Goal: Task Accomplishment & Management: Manage account settings

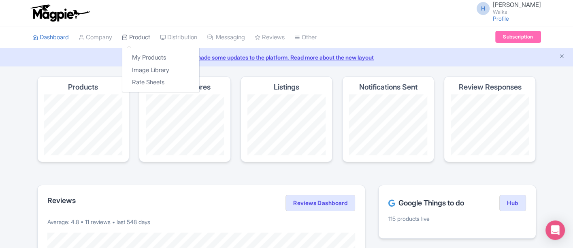
click at [131, 37] on link "Product" at bounding box center [136, 37] width 28 height 22
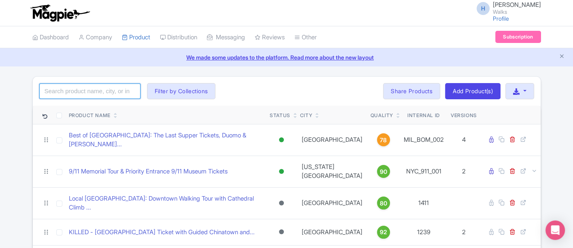
click at [94, 96] on input "search" at bounding box center [89, 90] width 101 height 15
type input "pompeii"
click button "Search" at bounding box center [0, 0] width 0 height 0
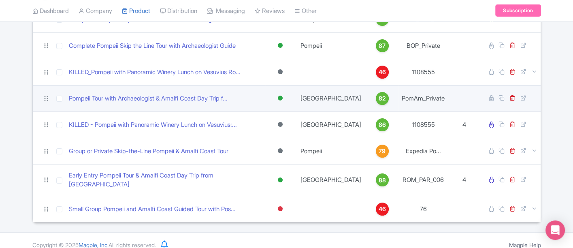
scroll to position [120, 0]
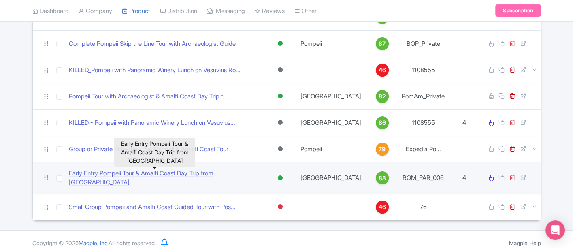
click at [143, 172] on link "Early Entry Pompeii Tour & Amalfi Coast Day Trip from [GEOGRAPHIC_DATA]" at bounding box center [165, 178] width 193 height 18
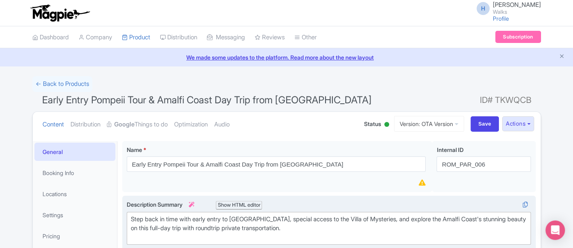
click at [132, 215] on div "Step back in time with early entry to Pompeii, special access to the Villa of M…" at bounding box center [329, 229] width 396 height 28
drag, startPoint x: 257, startPoint y: 217, endPoint x: 385, endPoint y: 242, distance: 129.5
click at [375, 217] on div "Step back in time with early entry to Pompeii, special access to the Villa of M…" at bounding box center [329, 229] width 396 height 28
type trix-editor "<div>Step back in time with early entry to Pompeii and explore the Amalfi Coast…"
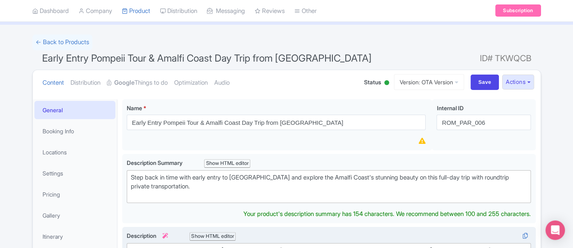
scroll to position [180, 0]
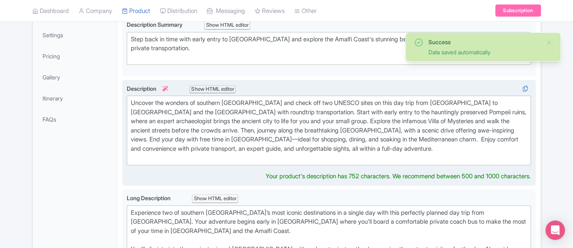
click at [245, 129] on div "Uncover the wonders of southern Italy and check off two UNESCO sites on this da…" at bounding box center [329, 130] width 396 height 64
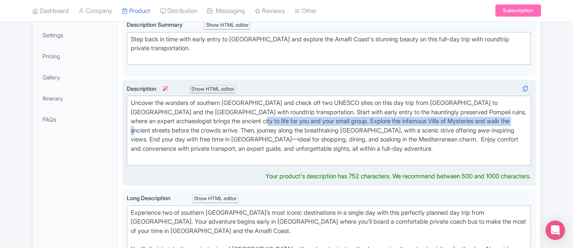
drag, startPoint x: 243, startPoint y: 119, endPoint x: 528, endPoint y: 119, distance: 285.0
click at [528, 119] on trix-editor "Uncover the wonders of southern Italy and check off two UNESCO sites on this da…" at bounding box center [329, 131] width 404 height 70
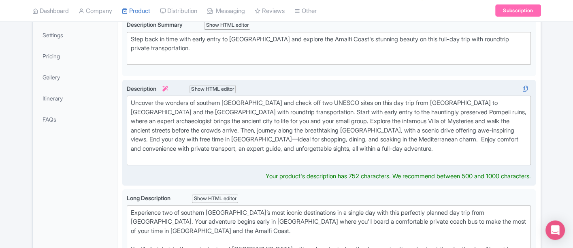
click at [452, 139] on div "Uncover the wonders of southern Italy and check off two UNESCO sites on this da…" at bounding box center [329, 130] width 396 height 64
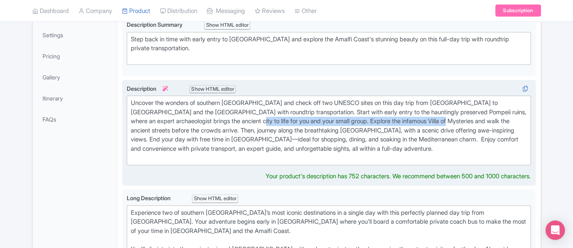
drag, startPoint x: 440, startPoint y: 119, endPoint x: 240, endPoint y: 123, distance: 199.6
click at [240, 123] on div "Uncover the wonders of southern Italy and check off two UNESCO sites on this da…" at bounding box center [329, 130] width 396 height 64
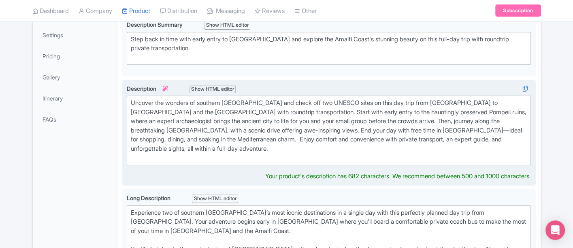
click at [238, 147] on div "Uncover the wonders of southern [GEOGRAPHIC_DATA] and check off two UNESCO site…" at bounding box center [329, 130] width 396 height 64
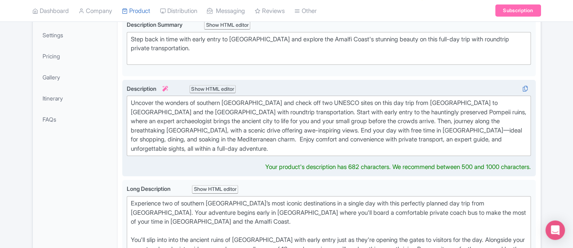
type trix-editor "<div>Uncover the wonders of southern Italy and check off two UNESCO sites on th…"
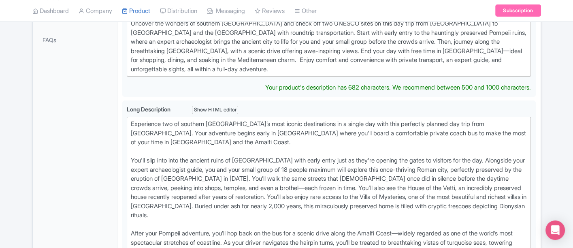
scroll to position [270, 0]
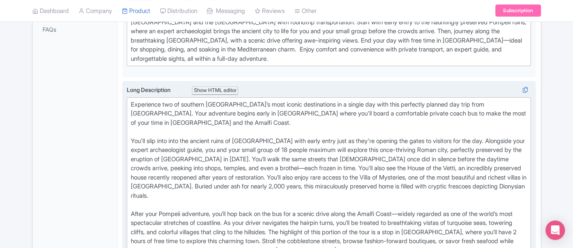
click at [265, 137] on div "Experience two of southern Italy’s most iconic destinations in a single day wit…" at bounding box center [329, 218] width 396 height 237
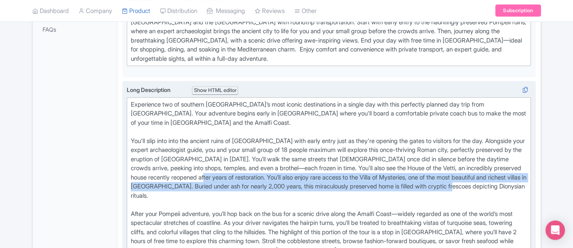
drag, startPoint x: 198, startPoint y: 175, endPoint x: 259, endPoint y: 156, distance: 64.1
click at [259, 156] on div "Experience two of southern Italy’s most iconic destinations in a single day wit…" at bounding box center [329, 218] width 396 height 237
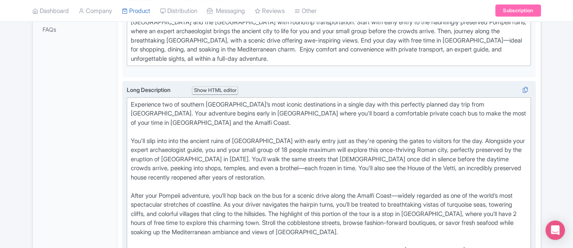
scroll to position [315, 0]
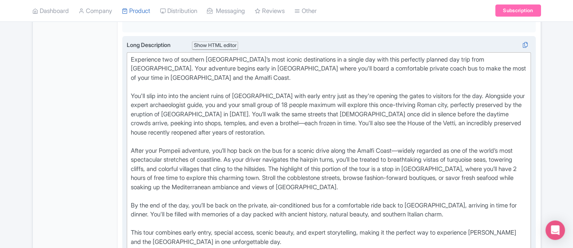
click at [133, 128] on div "Experience two of southern Italy’s most iconic destinations in a single day wit…" at bounding box center [329, 164] width 396 height 219
click at [417, 129] on div "Experience two of southern Italy’s most iconic destinations in a single day wit…" at bounding box center [329, 164] width 396 height 219
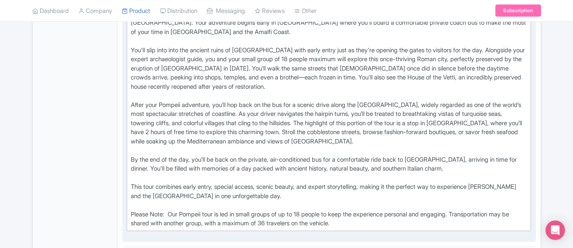
scroll to position [405, 0]
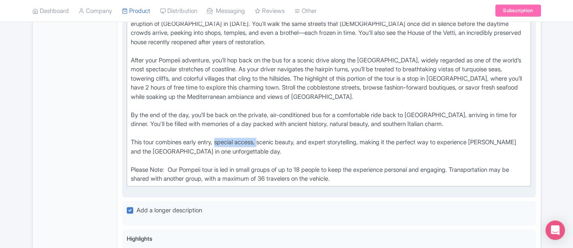
drag, startPoint x: 266, startPoint y: 121, endPoint x: 221, endPoint y: 122, distance: 45.3
click at [221, 122] on div "Experience two of southern Italy’s most iconic destinations in a single day wit…" at bounding box center [329, 74] width 396 height 219
click at [133, 92] on div "Experience two of southern Italy’s most iconic destinations in a single day wit…" at bounding box center [329, 74] width 396 height 219
type trix-editor "<div>Experience two of southern Italy’s most iconic destinations in a single da…"
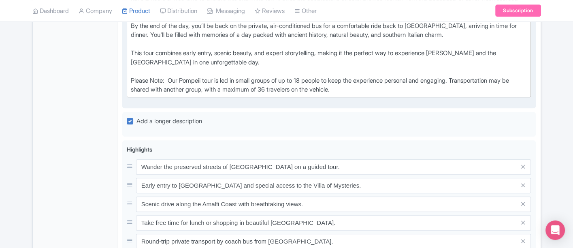
scroll to position [495, 0]
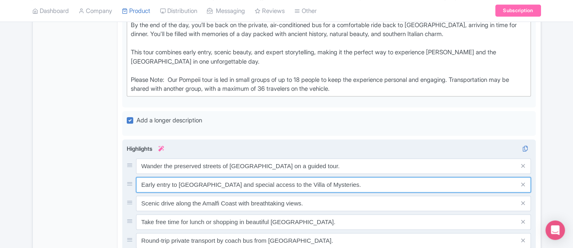
drag, startPoint x: 203, startPoint y: 163, endPoint x: 316, endPoint y: 162, distance: 113.3
click at [316, 177] on input "Early entry to Pompeii and special access to the Villa of Mysteries." at bounding box center [333, 184] width 395 height 15
type input "Saving..."
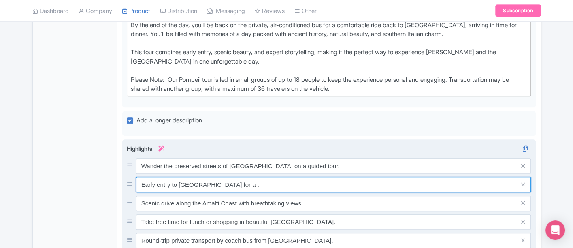
type input "Early entry to Pompeii for a ."
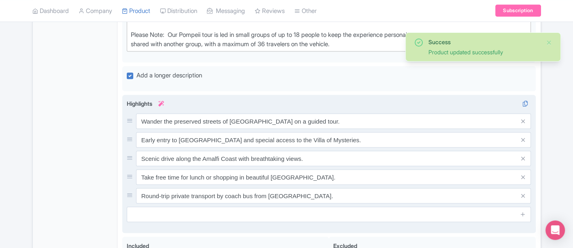
scroll to position [545, 0]
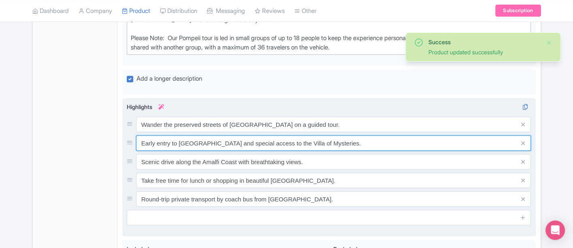
click at [311, 135] on input "Early entry to Pompeii and special access to the Villa of Mysteries." at bounding box center [333, 142] width 395 height 15
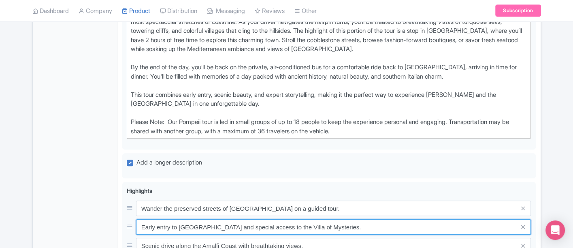
scroll to position [500, 0]
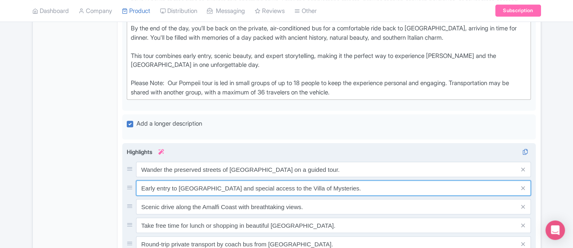
drag, startPoint x: 327, startPoint y: 166, endPoint x: 202, endPoint y: 170, distance: 124.4
click at [202, 180] on input "Early entry to Pompeii and special access to the Villa of Mysteries." at bounding box center [333, 187] width 395 height 15
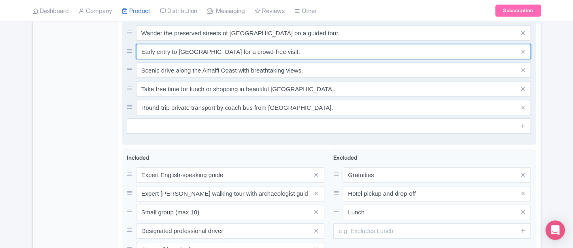
scroll to position [680, 0]
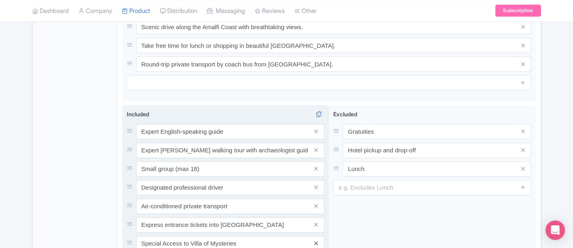
type input "Early entry to Pompeii for a crowd-free visit."
click at [317, 240] on icon at bounding box center [316, 243] width 4 height 6
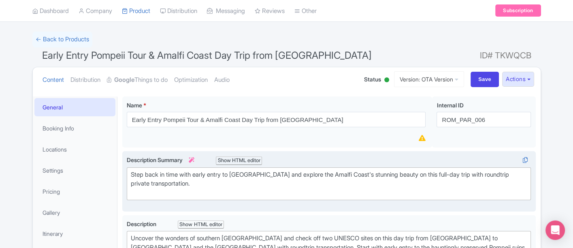
scroll to position [0, 0]
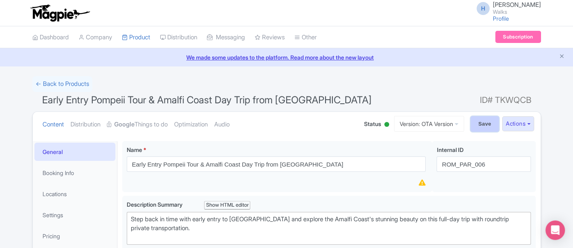
click at [473, 124] on input "Save" at bounding box center [484, 123] width 28 height 15
type input "Saving..."
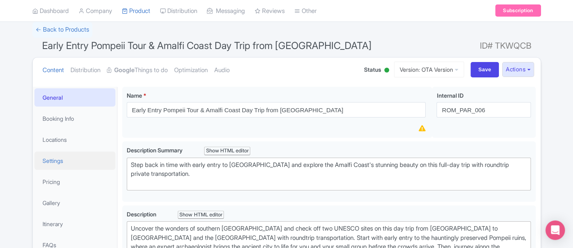
scroll to position [51, 0]
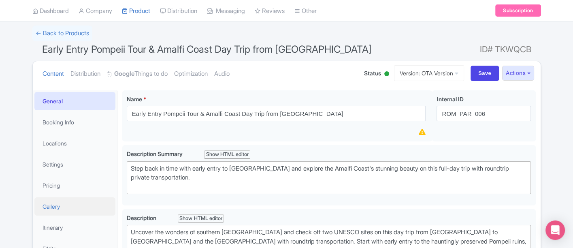
click at [65, 205] on link "Gallery" at bounding box center [74, 206] width 81 height 18
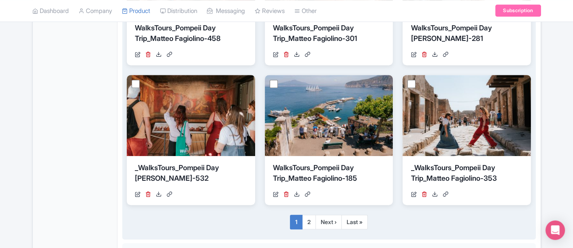
scroll to position [545, 0]
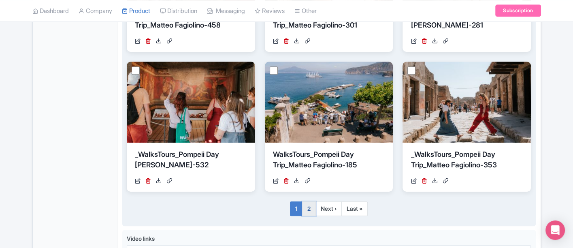
click at [309, 206] on link "2" at bounding box center [309, 208] width 14 height 15
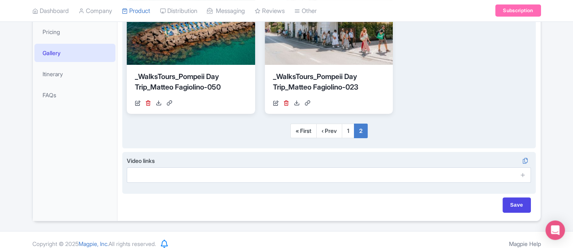
scroll to position [211, 0]
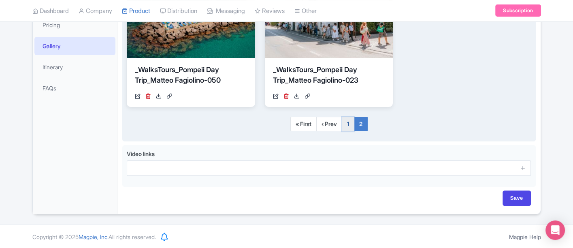
click at [346, 122] on link "1" at bounding box center [348, 124] width 13 height 15
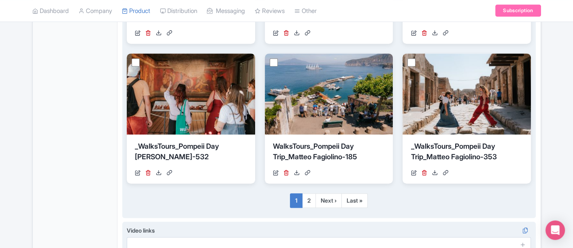
scroll to position [526, 0]
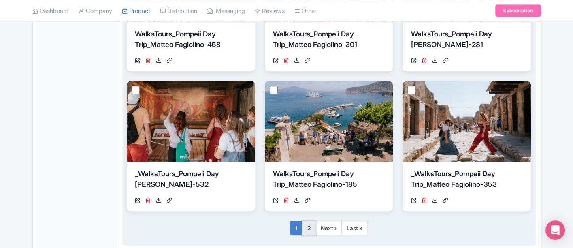
click at [308, 228] on link "2" at bounding box center [309, 228] width 14 height 15
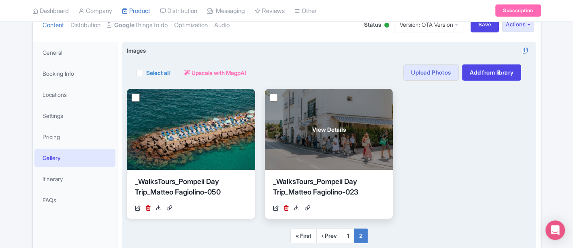
scroll to position [166, 0]
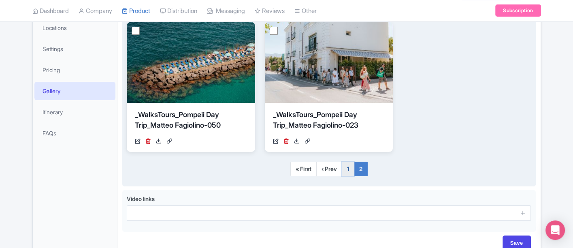
click at [350, 163] on link "1" at bounding box center [348, 169] width 13 height 15
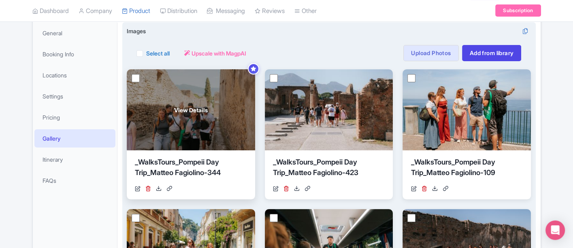
scroll to position [0, 0]
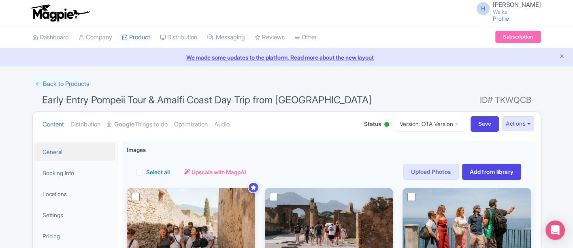
click at [55, 151] on link "General" at bounding box center [74, 151] width 81 height 18
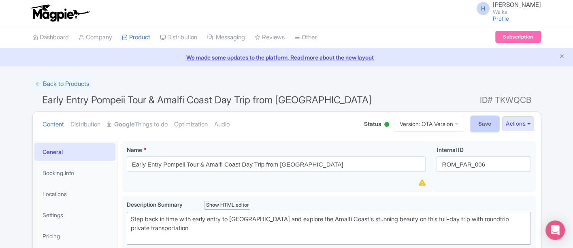
click at [477, 123] on input "Save" at bounding box center [484, 123] width 28 height 15
type input "Saving..."
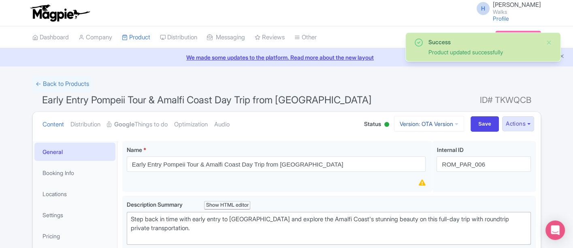
click at [440, 121] on link "Version: OTA Version" at bounding box center [429, 124] width 70 height 16
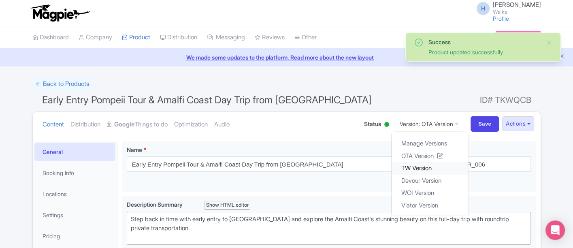
click at [417, 167] on link "TW Version" at bounding box center [429, 168] width 77 height 13
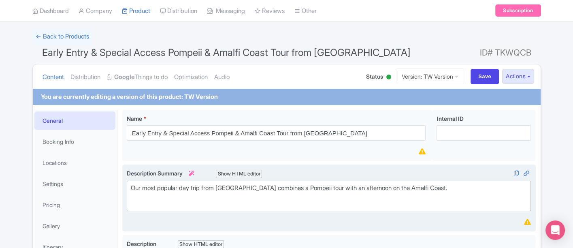
scroll to position [90, 0]
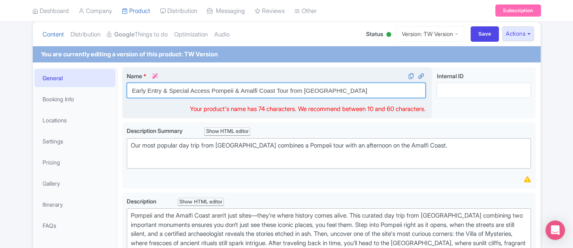
drag, startPoint x: 210, startPoint y: 88, endPoint x: 161, endPoint y: 91, distance: 49.9
click at [161, 91] on input "Early Entry & Special Access Pompeii & Amalfi Coast Tour from [GEOGRAPHIC_DATA]" at bounding box center [276, 90] width 299 height 15
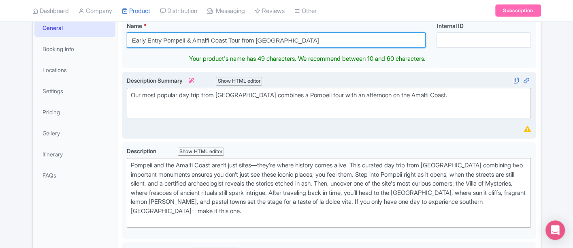
scroll to position [180, 0]
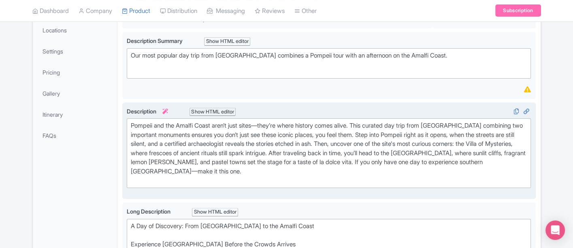
type input "Early Entry Pompeii & Amalfi Coast Tour from [GEOGRAPHIC_DATA]"
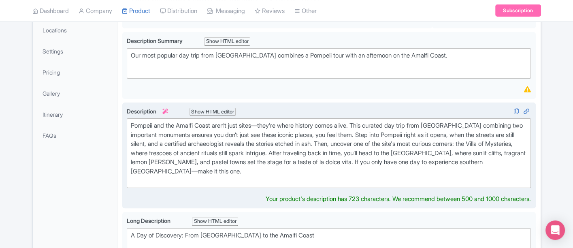
click at [266, 123] on div "Pompeii and the Amalfi Coast aren’t just sites—they’re where history comes aliv…" at bounding box center [329, 153] width 396 height 64
click at [308, 143] on div "Pompeii and the Amalfi Coast aren’t just sites, they’re where history comes ali…" at bounding box center [329, 153] width 396 height 64
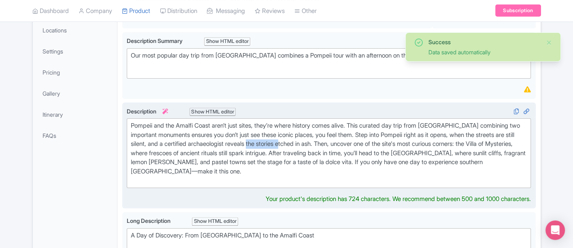
drag, startPoint x: 308, startPoint y: 143, endPoint x: 345, endPoint y: 142, distance: 37.7
click at [345, 142] on div "Pompeii and the Amalfi Coast aren’t just sites, they’re where history comes ali…" at bounding box center [329, 153] width 396 height 64
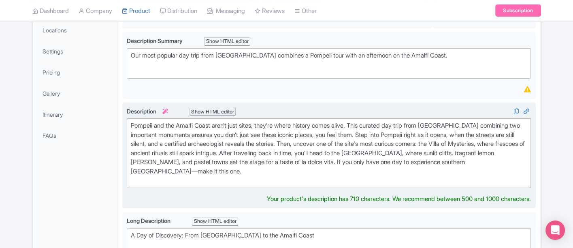
click at [284, 142] on div "Pompeii and the Amalfi Coast aren’t just sites, they’re where history comes ali…" at bounding box center [329, 153] width 396 height 64
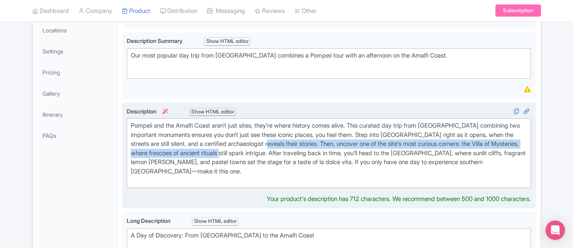
drag, startPoint x: 315, startPoint y: 139, endPoint x: 311, endPoint y: 150, distance: 11.4
click at [311, 150] on div "Pompeii and the Amalfi Coast aren’t just sites, they’re where history comes ali…" at bounding box center [329, 153] width 396 height 64
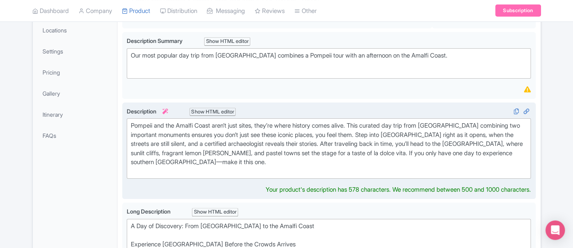
click at [147, 162] on div "Pompeii and the Amalfi Coast aren’t just sites, they’re where history comes ali…" at bounding box center [329, 148] width 396 height 55
click at [142, 171] on div "Pompeii and the Amalfi Coast aren’t just sites, they’re where history comes ali…" at bounding box center [329, 148] width 396 height 55
type trix-editor "<div>&nbsp;Pompeii and the Amalfi Coast aren’t just sites, they’re where histor…"
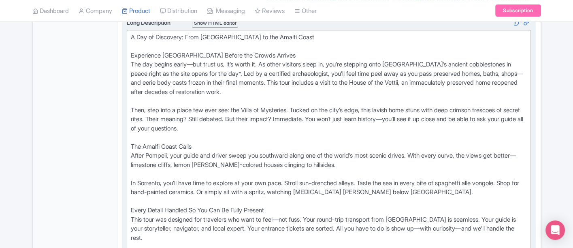
scroll to position [351, 0]
drag, startPoint x: 197, startPoint y: 61, endPoint x: 205, endPoint y: 88, distance: 28.7
click at [198, 62] on div "A Day of Discovery: From Pompeii to the Amalfi Coast Experience Pompeii Before …" at bounding box center [329, 168] width 396 height 273
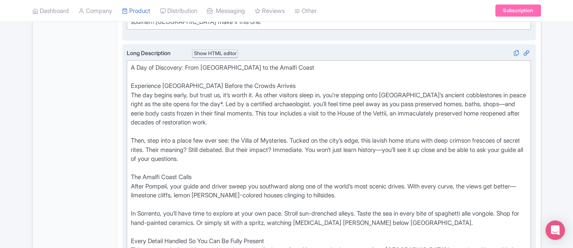
scroll to position [306, 0]
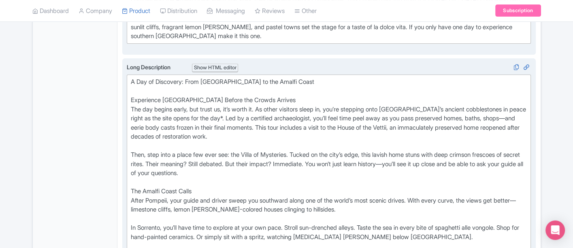
click at [227, 114] on div "A Day of Discovery: From Pompeii to the Amalfi Coast Experience Pompeii Before …" at bounding box center [329, 213] width 396 height 273
click at [135, 125] on div "A Day of Discovery: From Pompeii to the Amalfi Coast Experience Pompeii Before …" at bounding box center [329, 213] width 396 height 273
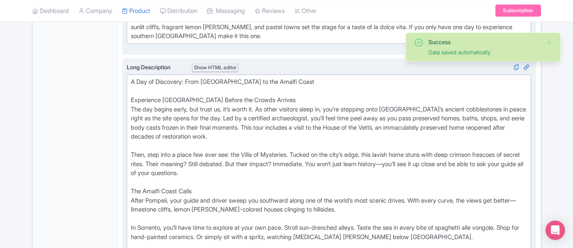
click at [303, 123] on div "A Day of Discovery: From Pompeii to the Amalfi Coast Experience Pompeii Before …" at bounding box center [329, 213] width 396 height 273
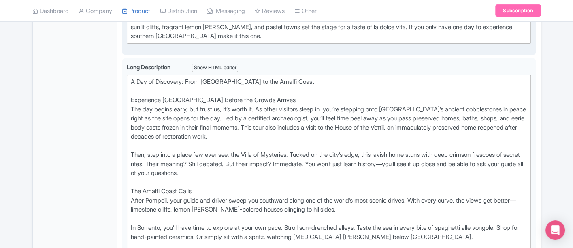
drag, startPoint x: 190, startPoint y: 159, endPoint x: 106, endPoint y: 153, distance: 84.0
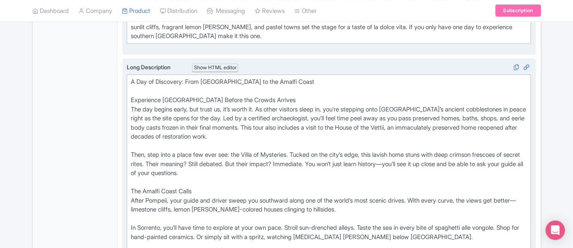
click at [418, 186] on div "A Day of Discovery: From Pompeii to the Amalfi Coast Experience Pompeii Before …" at bounding box center [329, 213] width 396 height 273
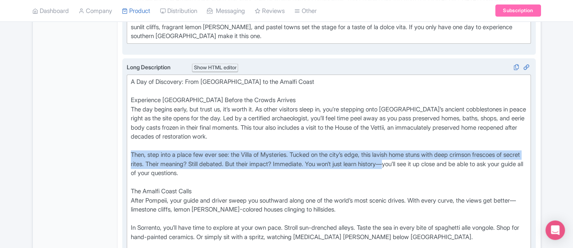
drag, startPoint x: 424, startPoint y: 162, endPoint x: 125, endPoint y: 153, distance: 299.3
click at [125, 153] on div "Long Description i Show HTML editor Bold Italic Strikethrough Link Heading Quot…" at bounding box center [328, 211] width 413 height 306
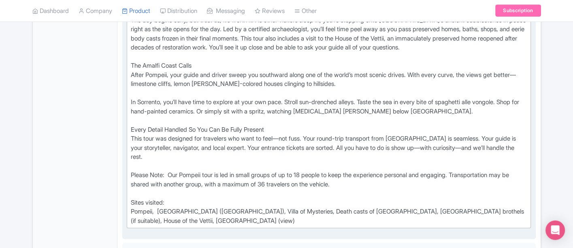
scroll to position [395, 0]
click at [131, 98] on div "A Day of Discovery: From Pompeii to the Amalfi Coast Experience Pompeii Before …" at bounding box center [329, 105] width 396 height 237
click at [287, 134] on div "A Day of Discovery: From Pompeii to the Amalfi Coast Experience Pompeii Before …" at bounding box center [329, 105] width 396 height 237
drag, startPoint x: 249, startPoint y: 132, endPoint x: 311, endPoint y: 131, distance: 62.3
click at [311, 131] on div "A Day of Discovery: From Pompeii to the Amalfi Coast Experience Pompeii Before …" at bounding box center [329, 105] width 396 height 237
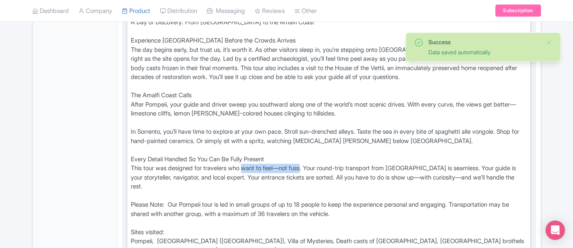
scroll to position [351, 0]
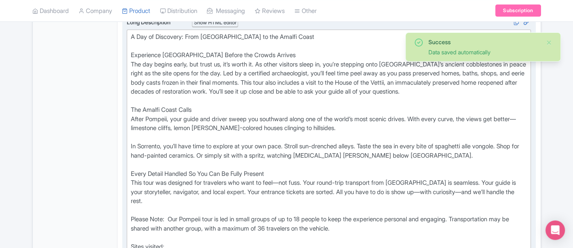
click at [304, 140] on div "A Day of Discovery: From Pompeii to the Amalfi Coast Experience Pompeii Before …" at bounding box center [329, 150] width 396 height 237
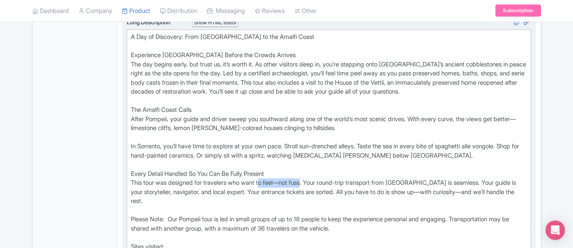
drag, startPoint x: 310, startPoint y: 181, endPoint x: 266, endPoint y: 178, distance: 45.1
click at [266, 178] on div "A Day of Discovery: From Pompeii to the Amalfi Coast Experience Pompeii Before …" at bounding box center [329, 150] width 396 height 237
click at [425, 188] on div "A Day of Discovery: From Pompeii to the Amalfi Coast Experience Pompeii Before …" at bounding box center [329, 150] width 396 height 237
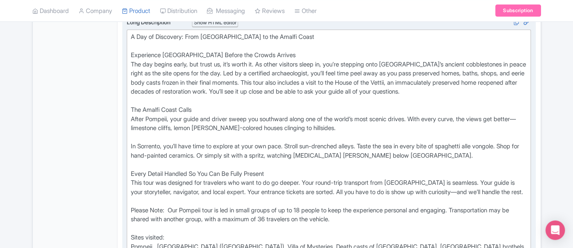
click at [467, 188] on div "A Day of Discovery: From Pompeii to the Amalfi Coast Experience Pompeii Before …" at bounding box center [329, 146] width 396 height 228
click at [465, 186] on div "A Day of Discovery: From Pompeii to the Amalfi Coast Experience Pompeii Before …" at bounding box center [329, 146] width 396 height 228
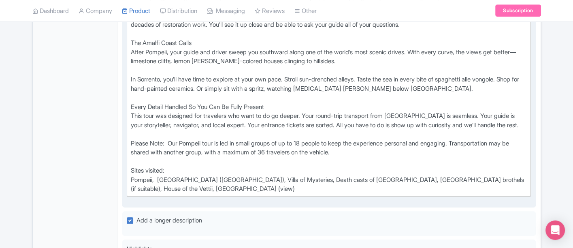
scroll to position [486, 0]
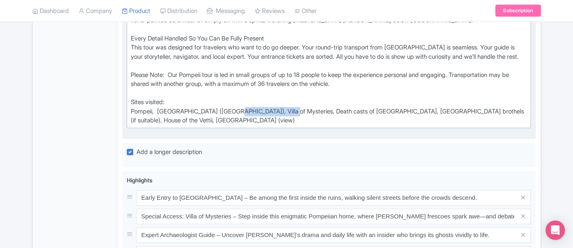
drag, startPoint x: 229, startPoint y: 117, endPoint x: 282, endPoint y: 121, distance: 52.7
click at [282, 121] on div "A Day of Discovery: From Pompeii to the Amalfi Coast Experience Pompeii Before …" at bounding box center [329, 11] width 396 height 228
type trix-editor "<div>&nbsp;A Day of Discovery: From Pompeii to the Amalfi Coast&nbsp;<br><br>Ex…"
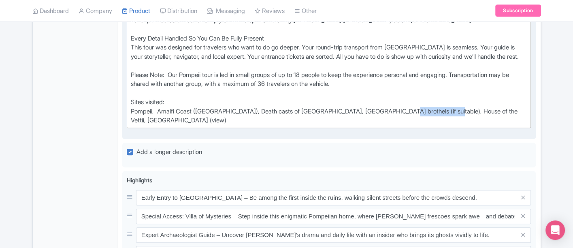
drag, startPoint x: 390, startPoint y: 116, endPoint x: 443, endPoint y: 120, distance: 52.7
click at [443, 120] on div "A Day of Discovery: From Pompeii to the Amalfi Coast Experience Pompeii Before …" at bounding box center [329, 11] width 396 height 228
copy div "House of the Vettii"
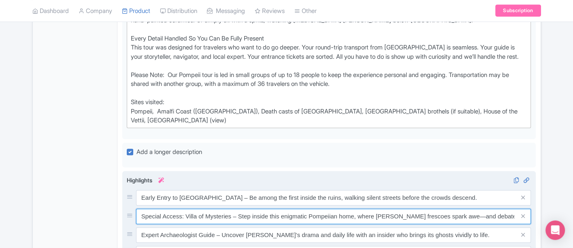
drag, startPoint x: 231, startPoint y: 215, endPoint x: 134, endPoint y: 210, distance: 97.2
click at [134, 210] on div "Special Access: Villa of Mysteries – Step inside this enigmatic Pompeiian home,…" at bounding box center [329, 215] width 404 height 15
paste input "House of the Vettii"
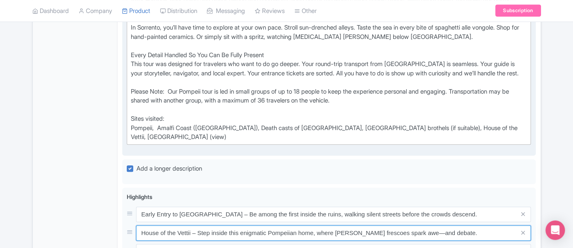
scroll to position [531, 0]
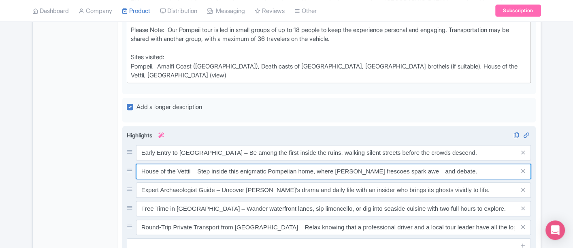
drag, startPoint x: 243, startPoint y: 167, endPoint x: 266, endPoint y: 164, distance: 23.2
click at [266, 164] on input "House of the Vettii – Step inside this enigmatic Pompeiian home, where Dionysia…" at bounding box center [333, 171] width 395 height 15
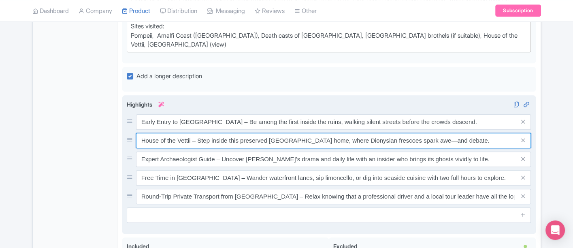
scroll to position [576, 0]
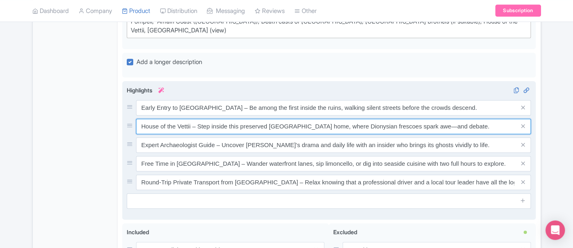
drag, startPoint x: 318, startPoint y: 123, endPoint x: 453, endPoint y: 122, distance: 135.6
click at [453, 122] on input "House of the Vettii – Step inside this preserved Pompeiian home, where Dionysia…" at bounding box center [333, 126] width 395 height 15
drag, startPoint x: 266, startPoint y: 125, endPoint x: 240, endPoint y: 125, distance: 25.5
click at [240, 125] on input "House of the Vettii – Step inside this preserved Pompeiian home ." at bounding box center [333, 126] width 395 height 15
click at [314, 125] on input "House of the Vettii – Step inside this preserved Pompeiian home ." at bounding box center [333, 126] width 395 height 15
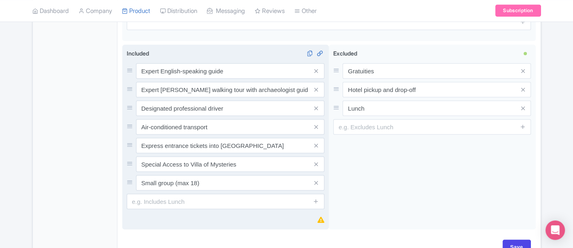
scroll to position [755, 0]
type input "House of the Vettii – Step inside this preserved Pompeiian home recently opened…"
click at [316, 160] on icon at bounding box center [316, 163] width 4 height 6
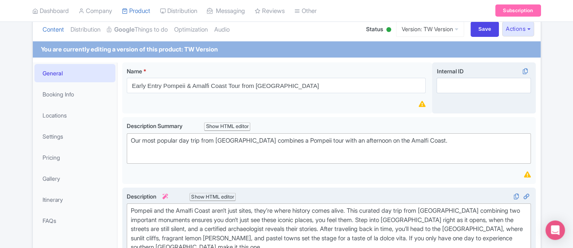
scroll to position [81, 0]
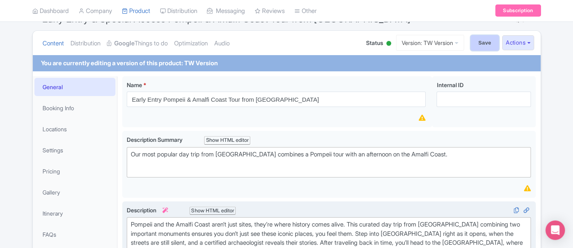
click at [477, 37] on input "Save" at bounding box center [484, 42] width 28 height 15
type input "Saving..."
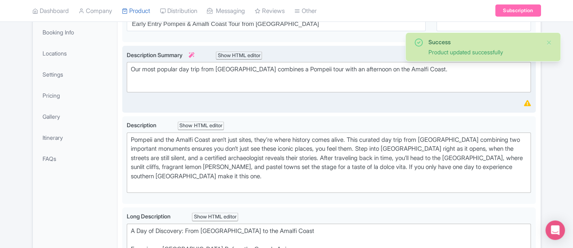
scroll to position [22, 0]
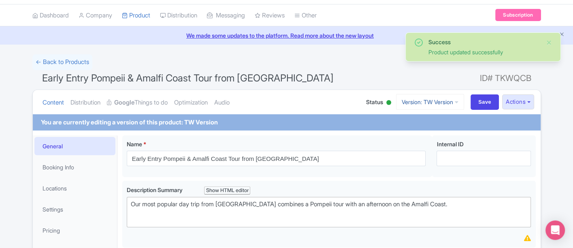
click at [434, 105] on link "Version: TW Version" at bounding box center [430, 102] width 68 height 16
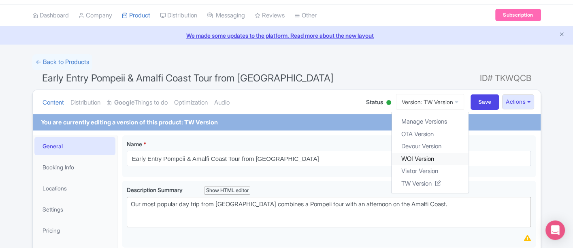
click at [431, 161] on link "WOI Version" at bounding box center [429, 158] width 77 height 13
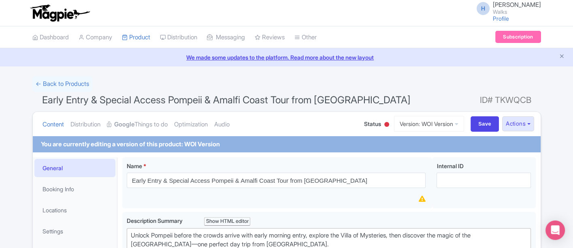
scroll to position [45, 0]
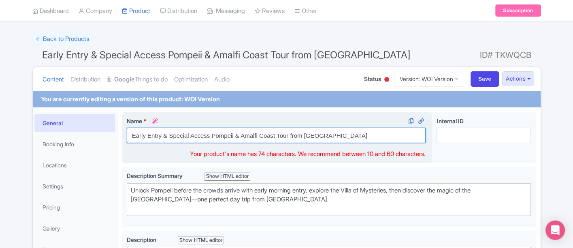
drag, startPoint x: 211, startPoint y: 136, endPoint x: 163, endPoint y: 138, distance: 48.2
click at [163, 138] on input "Early Entry & Special Access Pompeii & Amalfi Coast Tour from [GEOGRAPHIC_DATA]" at bounding box center [276, 135] width 299 height 15
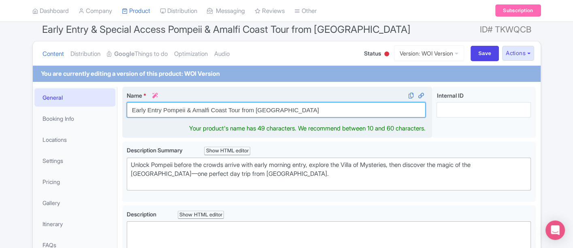
scroll to position [90, 0]
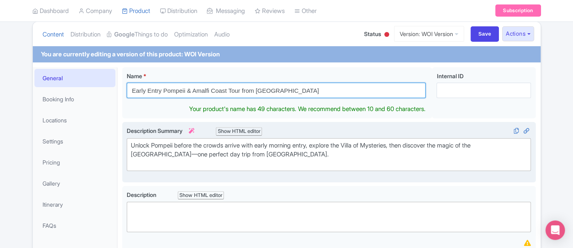
type input "Early Entry Pompeii & Amalfi Coast Tour from [GEOGRAPHIC_DATA]"
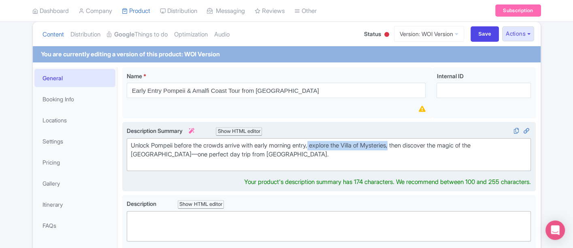
drag, startPoint x: 405, startPoint y: 145, endPoint x: 319, endPoint y: 147, distance: 85.5
click at [319, 147] on div "Unlock Pompeii before the crowds arrive with early morning entry, explore the V…" at bounding box center [329, 155] width 396 height 28
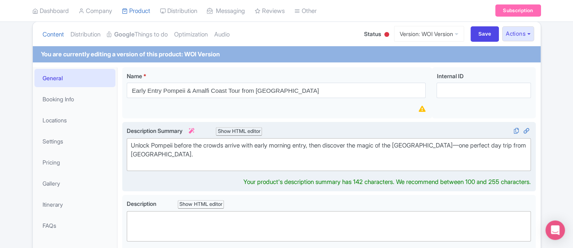
click at [452, 144] on div "Unlock Pompeii before the crowds arrive with early morning entry, then discover…" at bounding box center [329, 155] width 396 height 28
drag, startPoint x: 334, startPoint y: 147, endPoint x: 319, endPoint y: 147, distance: 15.0
click at [319, 147] on div "Unlock Pompeii before the crowds arrive with early morning entry, then discover…" at bounding box center [329, 155] width 396 height 28
click at [448, 146] on div "Unlock Pompeii before the crowds arrive with early morning entry and discover t…" at bounding box center [329, 155] width 396 height 28
type trix-editor "<div>Unlock Pompeii before the crowds arrive with early morning entry and disco…"
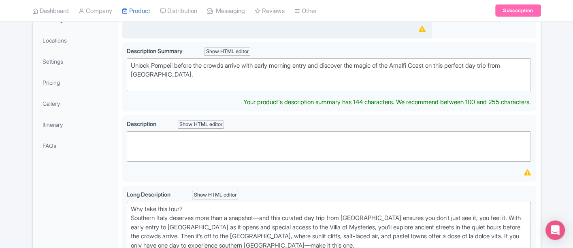
scroll to position [270, 0]
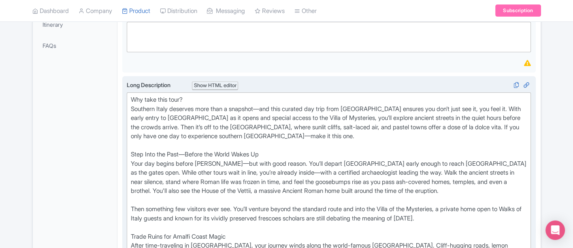
click at [270, 113] on div "Why take this tour? Southern Italy deserves more than a snapshot—and this curat…" at bounding box center [329, 245] width 396 height 301
drag, startPoint x: 210, startPoint y: 114, endPoint x: 335, endPoint y: 115, distance: 124.7
click at [335, 115] on div "Why take this tour? Southern Italy deserves more than a snapshot, and this cura…" at bounding box center [329, 245] width 396 height 301
click at [131, 135] on div "Why take this tour? Southern Italy deserves more than a snapshot, and this cura…" at bounding box center [329, 245] width 396 height 301
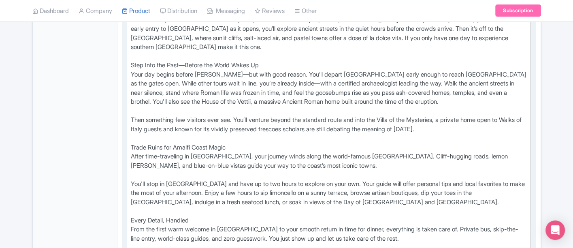
scroll to position [359, 0]
click at [219, 69] on div "Why take this tour? Southern Italy deserves more than a snapshot, and this cura…" at bounding box center [329, 155] width 396 height 301
click at [246, 79] on div "Why take this tour? Southern Italy deserves more than a snapshot, and this cura…" at bounding box center [329, 155] width 396 height 301
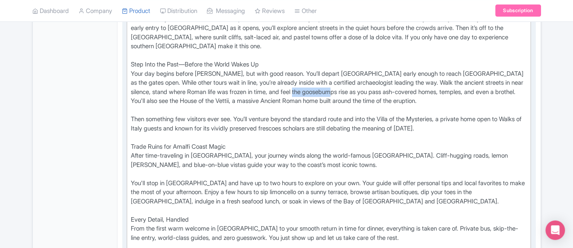
drag, startPoint x: 340, startPoint y: 87, endPoint x: 377, endPoint y: 88, distance: 37.3
click at [377, 88] on div "Why take this tour? Southern Italy deserves more than a snapshot, and this cura…" at bounding box center [329, 155] width 396 height 301
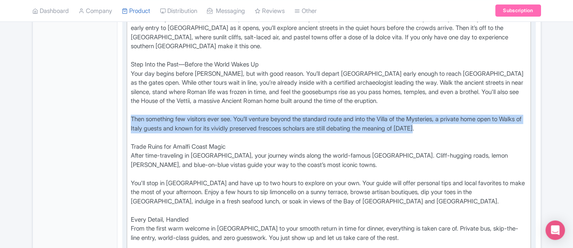
drag, startPoint x: 448, startPoint y: 125, endPoint x: 125, endPoint y: 117, distance: 323.9
click at [125, 117] on div "Long Description i Show HTML editor Bold Italic Strikethrough Link Heading Quot…" at bounding box center [328, 153] width 413 height 334
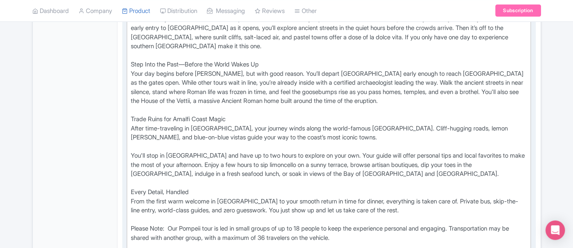
drag, startPoint x: 134, startPoint y: 116, endPoint x: 136, endPoint y: 121, distance: 5.8
click at [134, 115] on div "Why take this tour? Southern Italy deserves more than a snapshot, and this cura…" at bounding box center [329, 141] width 396 height 273
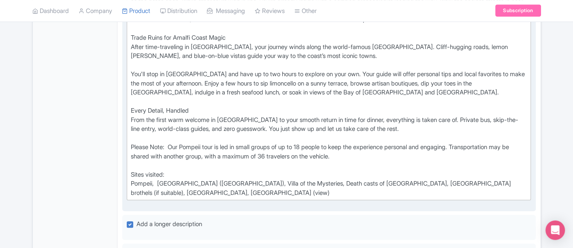
scroll to position [450, 0]
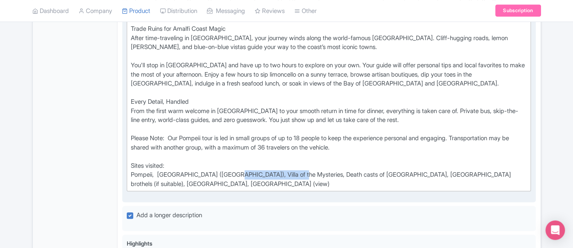
drag, startPoint x: 230, startPoint y: 172, endPoint x: 291, endPoint y: 172, distance: 61.5
click at [291, 172] on div "Why take this tour? Southern Italy deserves more than a snapshot, and this cura…" at bounding box center [329, 51] width 396 height 273
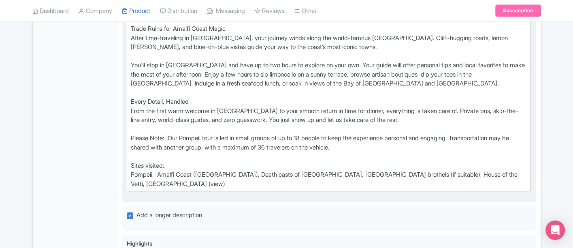
type trix-editor "<div>Why take this tour?&nbsp;<br>Southern Italy deserves more than a snapshot,…"
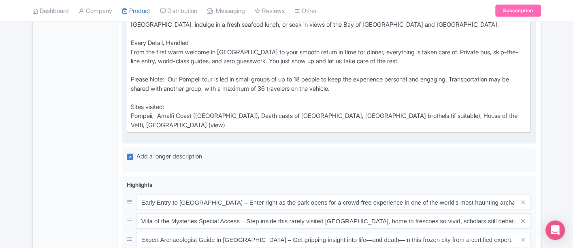
scroll to position [584, 0]
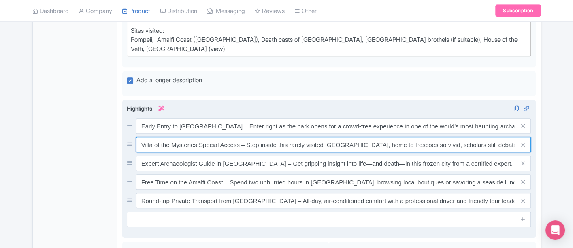
drag, startPoint x: 239, startPoint y: 132, endPoint x: 138, endPoint y: 128, distance: 100.9
click at [138, 137] on input "Villa of the Mysteries Special Access – Step inside this rarely visited Pompeii…" at bounding box center [333, 144] width 395 height 15
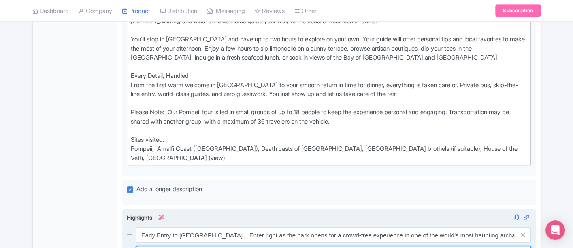
scroll to position [540, 0]
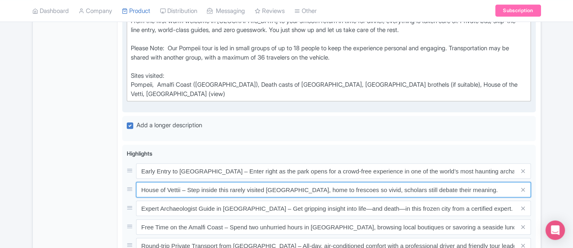
type input "House of Vettii – Step inside this rarely visited Pompeiian villa, home to fres…"
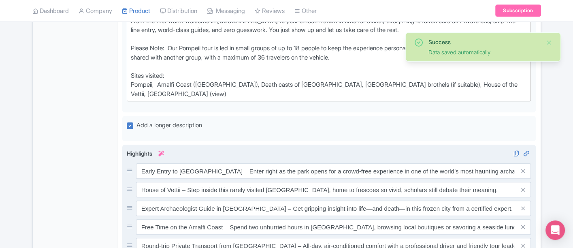
type trix-editor "<div>Why take this tour?&nbsp;<br>Southern Italy deserves more than a snapshot,…"
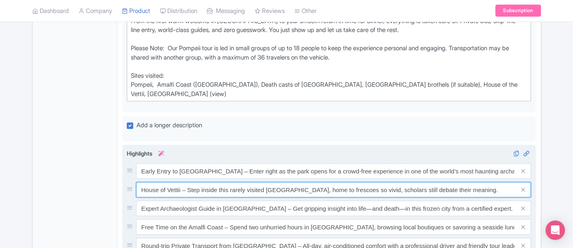
drag, startPoint x: 229, startPoint y: 178, endPoint x: 264, endPoint y: 176, distance: 34.4
click at [264, 182] on input "House of Vettii – Step inside this rarely visited Pompeiian villa, home to fres…" at bounding box center [333, 189] width 395 height 15
drag, startPoint x: 466, startPoint y: 177, endPoint x: 296, endPoint y: 180, distance: 170.0
click at [296, 182] on input "House of Vettii – Step inside this restored Pompeiian villa, home to frescoes s…" at bounding box center [333, 189] width 395 height 15
click at [314, 182] on input "House of Vettii – Step inside this restored Pompeiian villa, home to frescoes s…" at bounding box center [333, 189] width 395 height 15
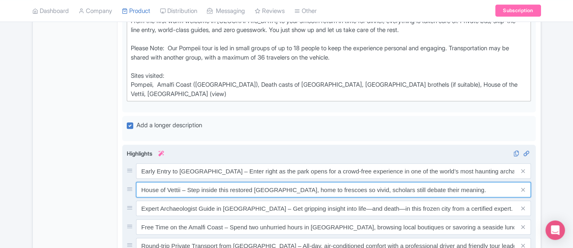
click at [298, 182] on input "House of Vettii – Step inside this restored Pompeiian villa, home to frescoes s…" at bounding box center [333, 189] width 395 height 15
drag, startPoint x: 298, startPoint y: 176, endPoint x: 285, endPoint y: 177, distance: 13.0
click at [285, 182] on input "House of Vettii – Step inside this restored Pompeiian villa, home to frescoes s…" at bounding box center [333, 189] width 395 height 15
drag, startPoint x: 336, startPoint y: 176, endPoint x: 315, endPoint y: 181, distance: 22.4
click at [315, 182] on input "House of Vettii – Step inside this restored Pompeiian home with home to frescoe…" at bounding box center [333, 189] width 395 height 15
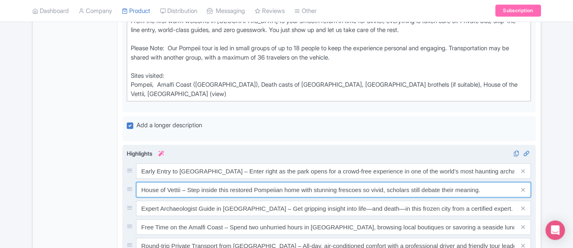
drag, startPoint x: 483, startPoint y: 176, endPoint x: 314, endPoint y: 180, distance: 169.6
click at [314, 182] on input "House of Vettii – Step inside this restored Pompeiian home with stunning fresco…" at bounding box center [333, 189] width 395 height 15
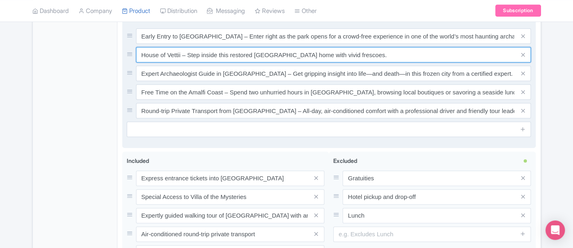
scroll to position [719, 0]
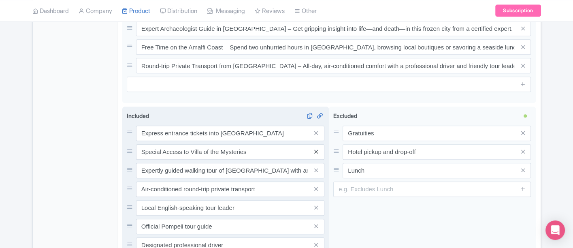
type input "House of Vettii – Step inside this restored Pompeiian home with vivid frescoes."
click at [316, 149] on icon at bounding box center [316, 152] width 4 height 6
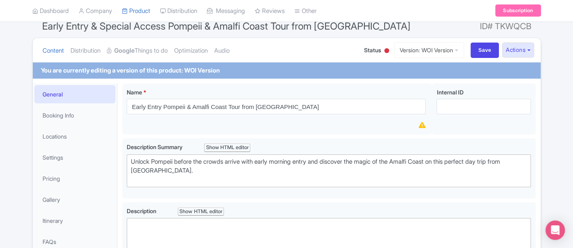
scroll to position [0, 0]
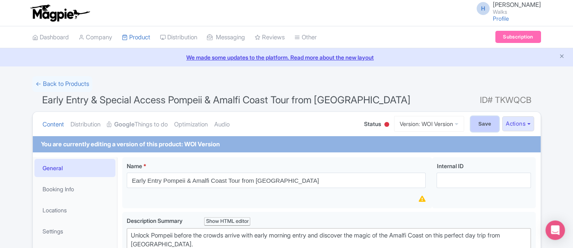
click at [474, 124] on input "Save" at bounding box center [484, 123] width 28 height 15
type input "Saving..."
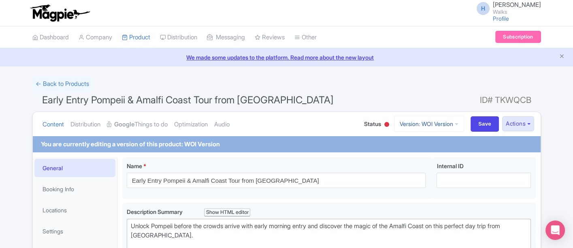
click at [421, 119] on link "Version: WOI Version" at bounding box center [429, 124] width 70 height 16
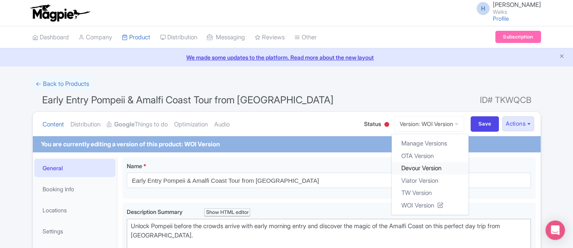
click at [420, 167] on link "Devour Version" at bounding box center [429, 168] width 77 height 13
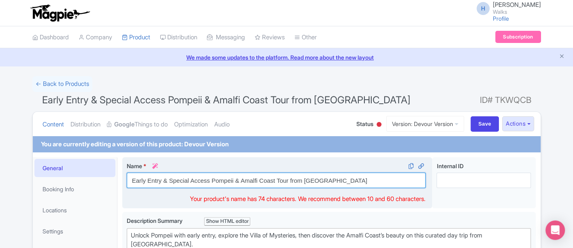
drag, startPoint x: 210, startPoint y: 177, endPoint x: 165, endPoint y: 185, distance: 46.5
click at [165, 185] on input "Early Entry & Special Access Pompeii & Amalfi Coast Tour from [GEOGRAPHIC_DATA]" at bounding box center [276, 179] width 299 height 15
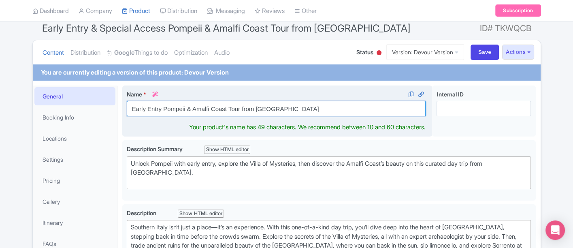
scroll to position [135, 0]
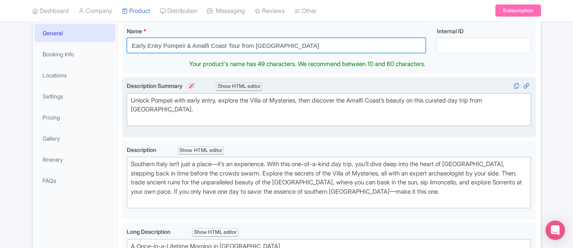
type input "Early Entry Pompeii & Amalfi Coast Tour from [GEOGRAPHIC_DATA]"
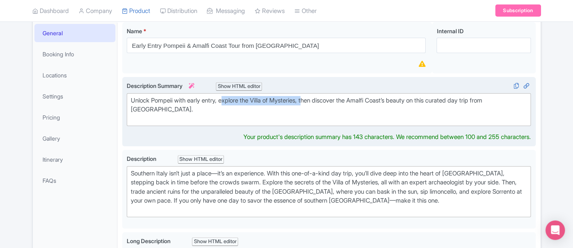
drag, startPoint x: 312, startPoint y: 97, endPoint x: 225, endPoint y: 100, distance: 87.1
click at [225, 100] on div "Unlock Pompeii with early entry, explore the Villa of Mysteries, then discover …" at bounding box center [329, 110] width 396 height 28
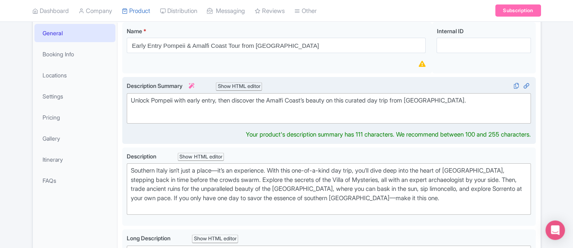
type trix-editor "<div>&nbsp;Unlock Pompeii with early entry, then discover the Amalfi Coast’s be…"
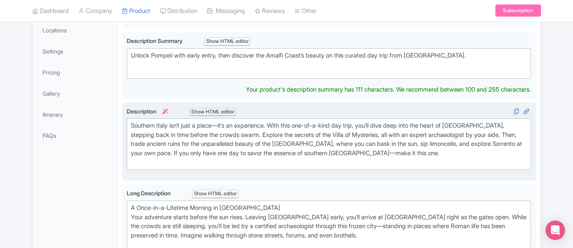
click at [176, 165] on div "Description i Show HTML editor Bold Italic Strikethrough Link Heading Quote Cod…" at bounding box center [329, 141] width 404 height 69
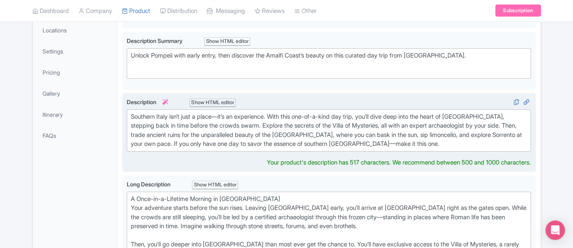
click at [224, 114] on div "Southern Italy isn’t just a place—it’s an experience. With this one-of-a-kind d…" at bounding box center [329, 130] width 396 height 36
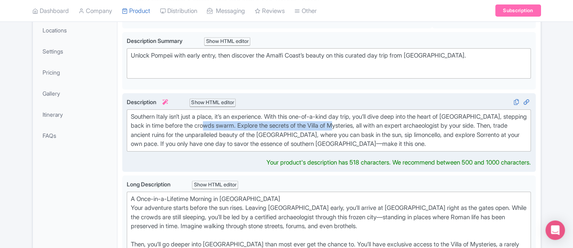
drag, startPoint x: 239, startPoint y: 122, endPoint x: 369, endPoint y: 125, distance: 130.0
click at [369, 125] on div "Southern Italy isn’t just a place, it’s an experience. With this one-of-a-kind …" at bounding box center [329, 130] width 396 height 36
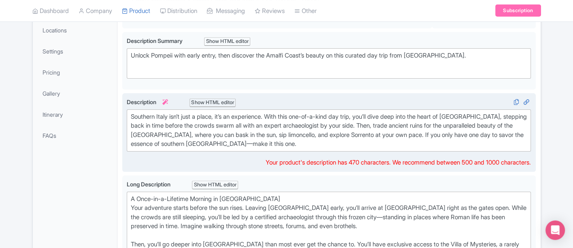
click at [236, 143] on div "Southern Italy isn’t just a place, it’s an experience. With this one-of-a-kind …" at bounding box center [329, 130] width 396 height 36
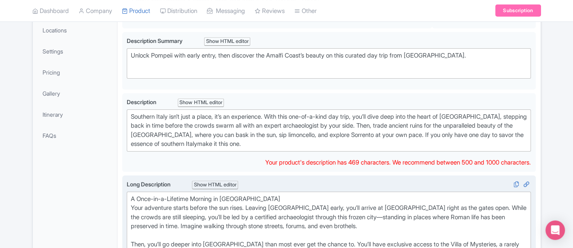
type trix-editor "<div>&nbsp;Southern Italy isn’t just a place, it’s an experience. With this one…"
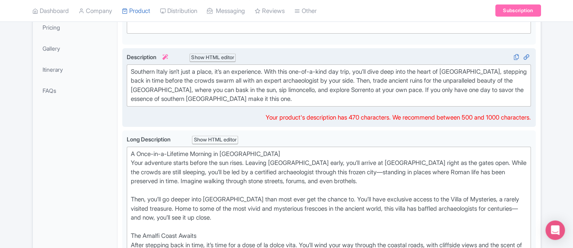
scroll to position [315, 0]
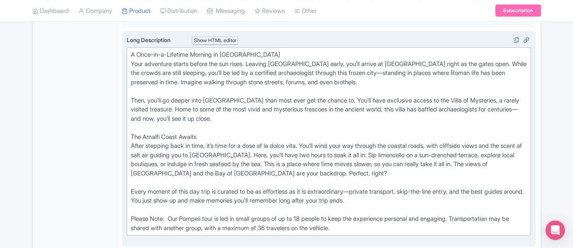
click at [345, 78] on div "A Once-in-a-Lifetime Morning in Pompeii Your adventure starts before the sun ri…" at bounding box center [329, 141] width 396 height 182
drag, startPoint x: 272, startPoint y: 70, endPoint x: 340, endPoint y: 69, distance: 68.0
click at [340, 69] on div "A Once-in-a-Lifetime Morning in Pompeii Your adventure starts before the sun ri…" at bounding box center [329, 141] width 396 height 182
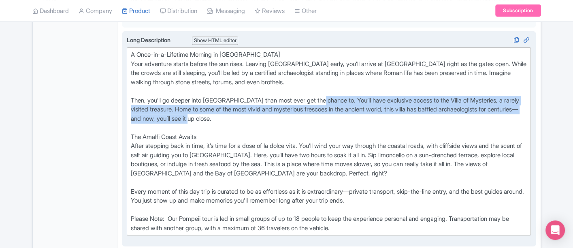
drag, startPoint x: 228, startPoint y: 118, endPoint x: 327, endPoint y: 95, distance: 101.8
click at [327, 95] on div "A Once-in-a-Lifetime Morning in Pompeii Your adventure starts before the sun ri…" at bounding box center [329, 141] width 396 height 182
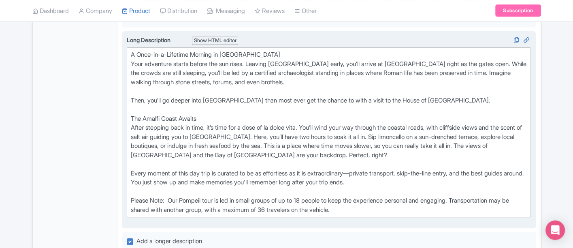
click at [131, 97] on div "A Once-in-a-Lifetime Morning in Pompeii Your adventure starts before the sun ri…" at bounding box center [329, 132] width 396 height 164
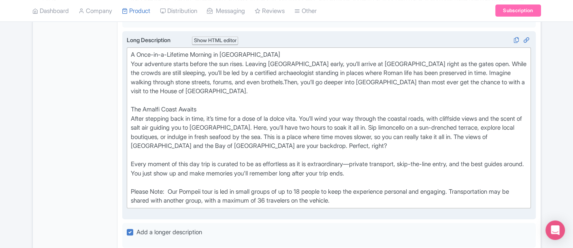
click at [194, 91] on div "A Once-in-a-Lifetime Morning in Pompeii Your adventure starts before the sun ri…" at bounding box center [329, 127] width 396 height 155
type trix-editor "<div>&nbsp;A Once-in-a-Lifetime Morning in Pompeii &nbsp;<br>Your adventure sta…"
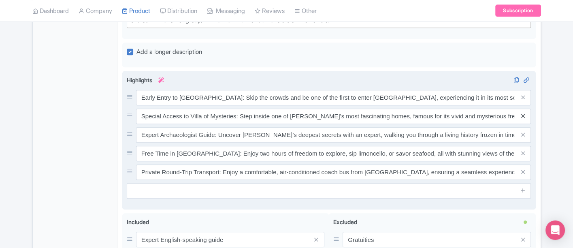
click at [524, 114] on icon at bounding box center [523, 116] width 4 height 6
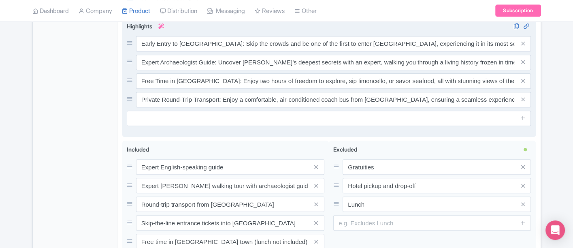
scroll to position [629, 0]
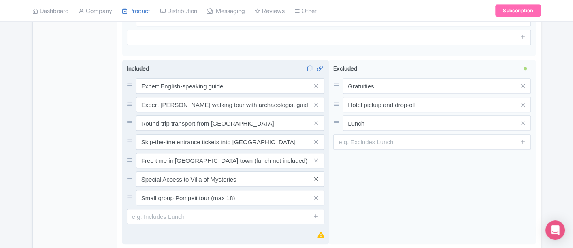
click at [316, 177] on icon at bounding box center [316, 179] width 4 height 6
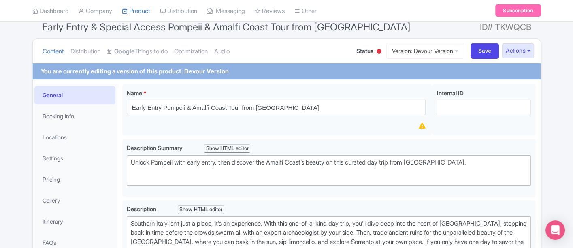
scroll to position [0, 0]
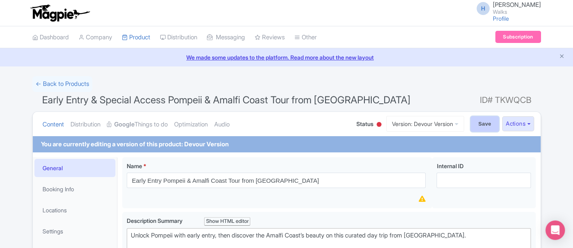
click at [472, 122] on input "Save" at bounding box center [484, 123] width 28 height 15
type input "Saving..."
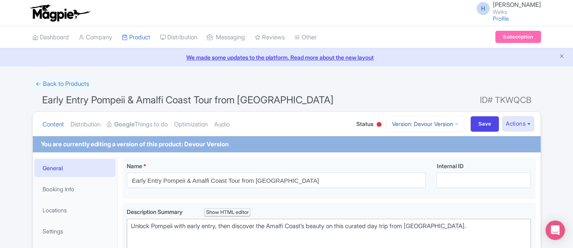
click at [413, 119] on link "Version: Devour Version" at bounding box center [425, 124] width 78 height 16
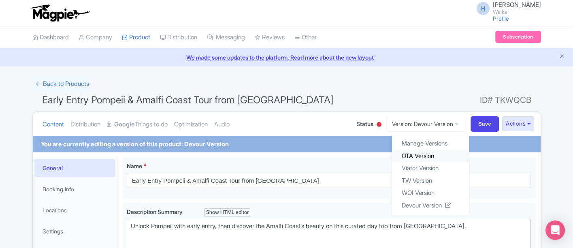
click at [420, 155] on link "OTA Version" at bounding box center [430, 155] width 77 height 13
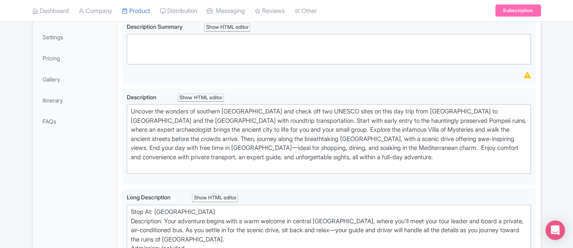
scroll to position [225, 0]
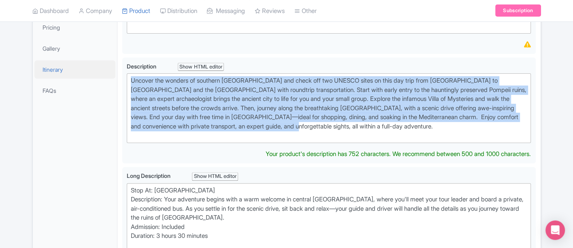
drag, startPoint x: 344, startPoint y: 127, endPoint x: 106, endPoint y: 68, distance: 244.8
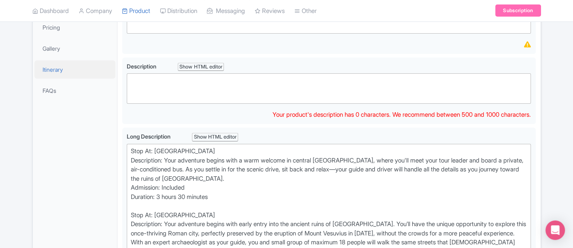
paste trix-editor "Uncover the wonders of southern [GEOGRAPHIC_DATA] and check off two UNESCO site…"
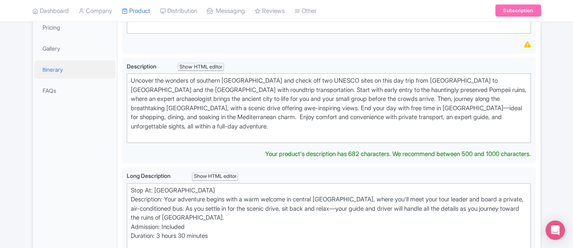
type trix-editor "<div>Uncover the wonders of southern [GEOGRAPHIC_DATA] and check off two UNESCO…"
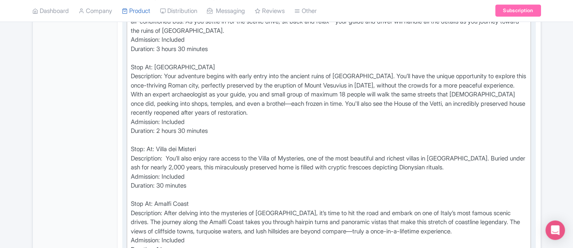
scroll to position [405, 0]
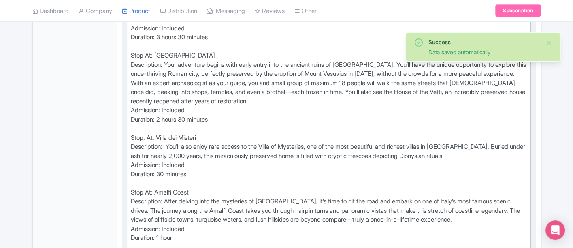
click at [189, 117] on div "Stop At: [GEOGRAPHIC_DATA] Description: Your adventure begins with a warm welco…" at bounding box center [329, 178] width 396 height 383
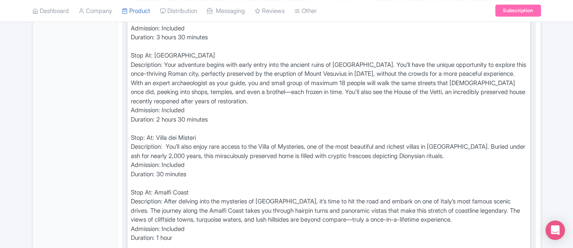
drag, startPoint x: 217, startPoint y: 108, endPoint x: 160, endPoint y: 109, distance: 56.7
click at [160, 109] on div "Stop At: [GEOGRAPHIC_DATA] Description: Your adventure begins with a warm welco…" at bounding box center [329, 178] width 396 height 383
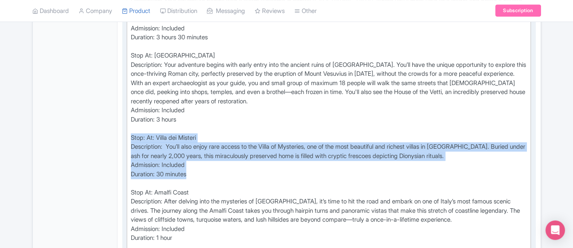
drag, startPoint x: 196, startPoint y: 160, endPoint x: 130, endPoint y: 126, distance: 73.9
click at [131, 126] on div "Stop At: [GEOGRAPHIC_DATA] Description: Your adventure begins with a warm welco…" at bounding box center [329, 178] width 396 height 383
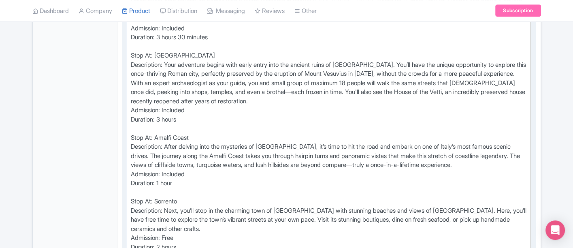
type trix-editor "<lor>Ipsu Do: Sita<co>&adip;Elitseddoei: Temp incididun utlabo etdo m aliq enim…"
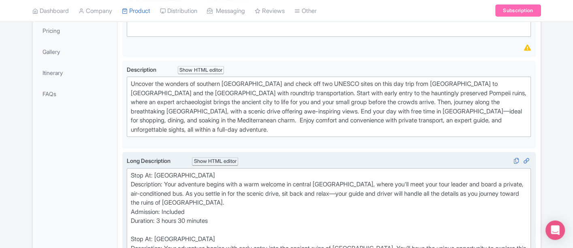
scroll to position [41, 0]
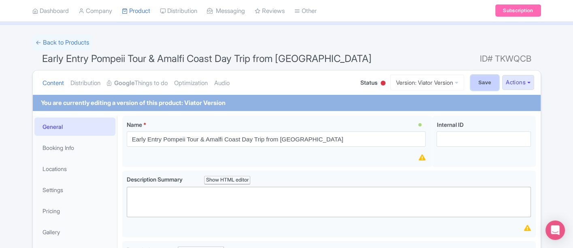
click at [484, 85] on input "Save" at bounding box center [484, 82] width 28 height 15
type input "Saving..."
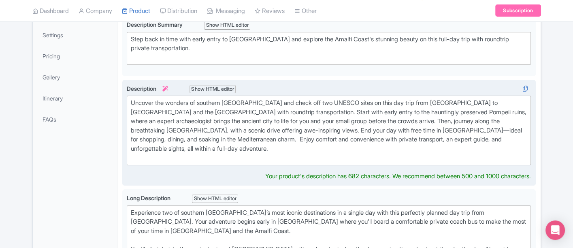
scroll to position [189, 0]
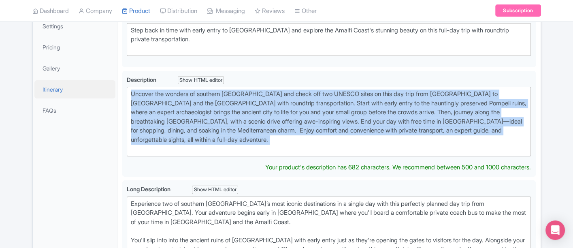
drag, startPoint x: 502, startPoint y: 136, endPoint x: 114, endPoint y: 88, distance: 391.1
type trix-editor "<div>Uncover the wonders of southern Italy and check off two UNESCO sites on th…"
copy div "Uncover the wonders of southern Italy and check off two UNESCO sites on this da…"
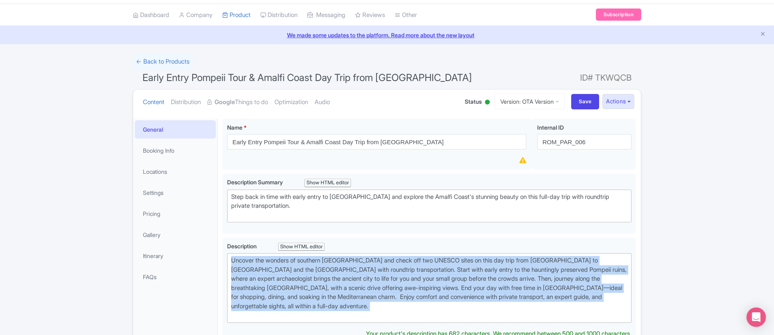
scroll to position [20, 0]
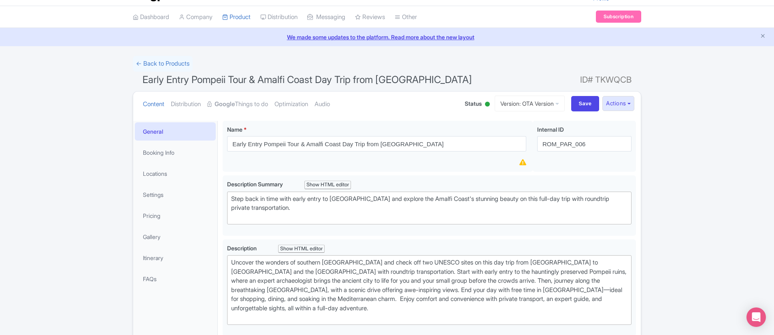
drag, startPoint x: 676, startPoint y: 221, endPoint x: 687, endPoint y: 208, distance: 17.6
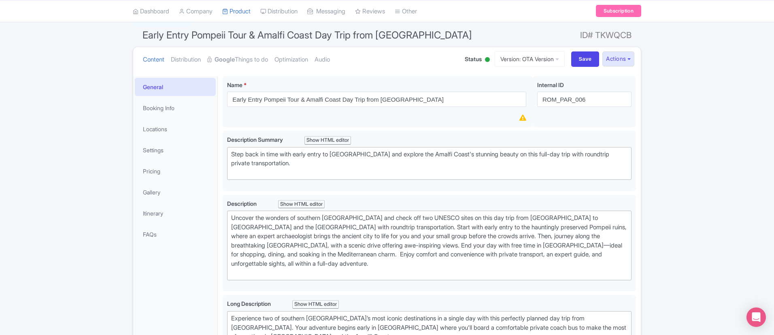
scroll to position [0, 0]
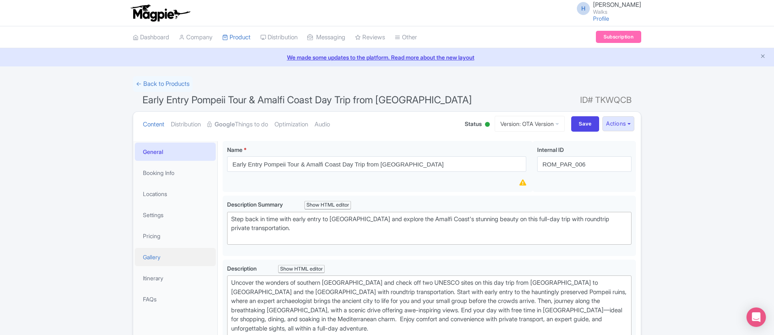
click at [160, 247] on link "Gallery" at bounding box center [175, 257] width 81 height 18
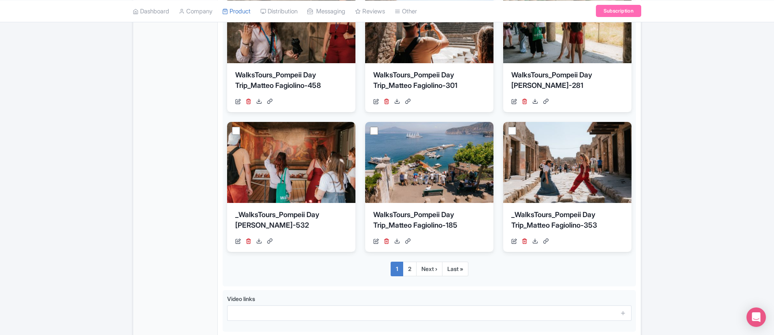
scroll to position [486, 0]
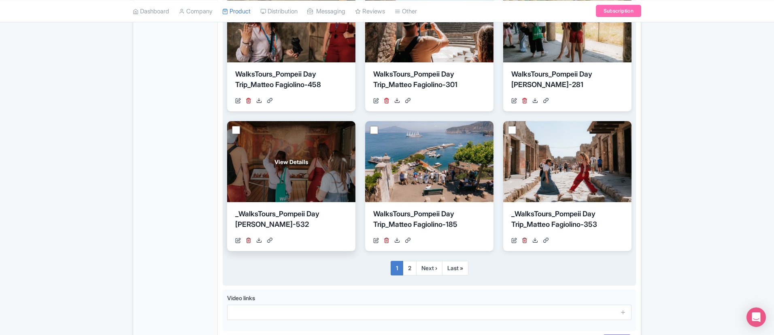
click at [238, 127] on input "checkbox" at bounding box center [236, 130] width 8 height 8
checkbox input "true"
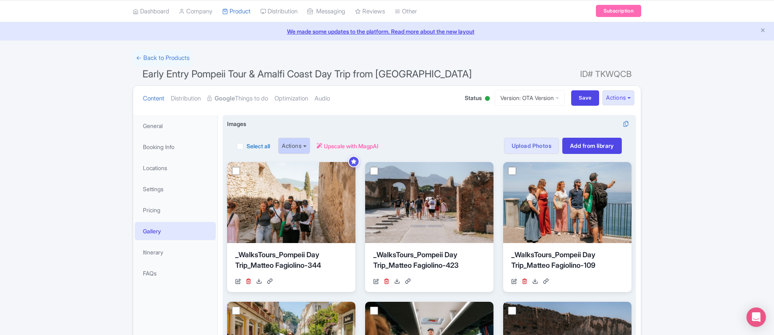
scroll to position [0, 0]
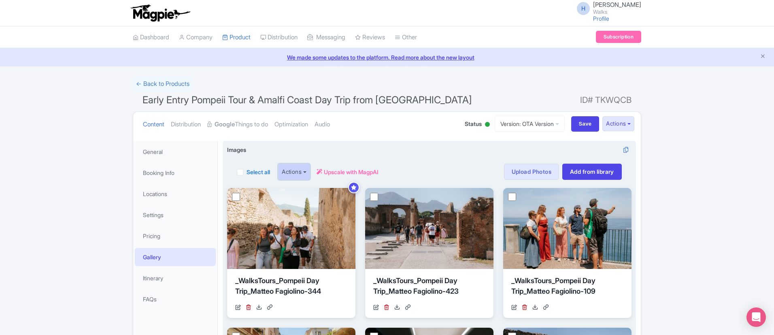
click at [306, 169] on button "Actions" at bounding box center [294, 172] width 32 height 16
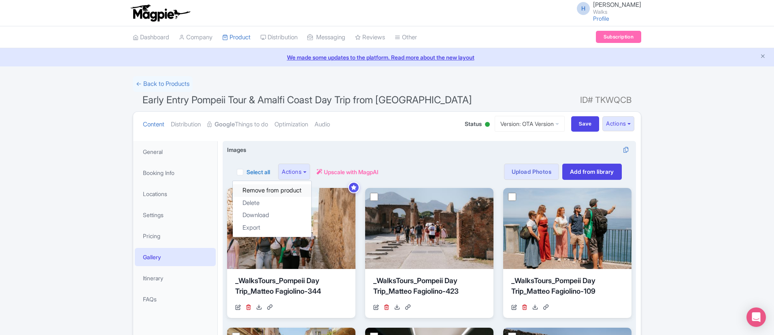
click at [283, 194] on link "Remove from product" at bounding box center [272, 190] width 79 height 13
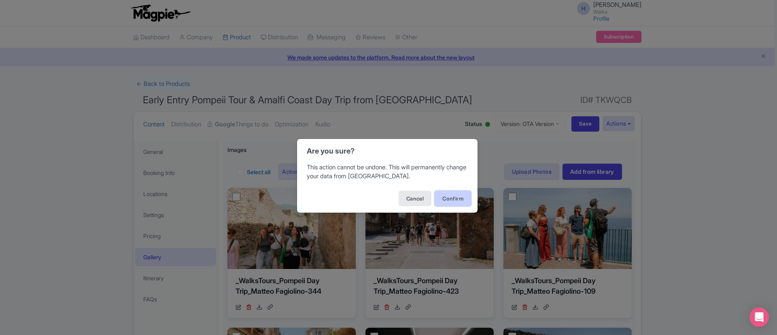
click at [462, 198] on button "Confirm" at bounding box center [453, 198] width 36 height 15
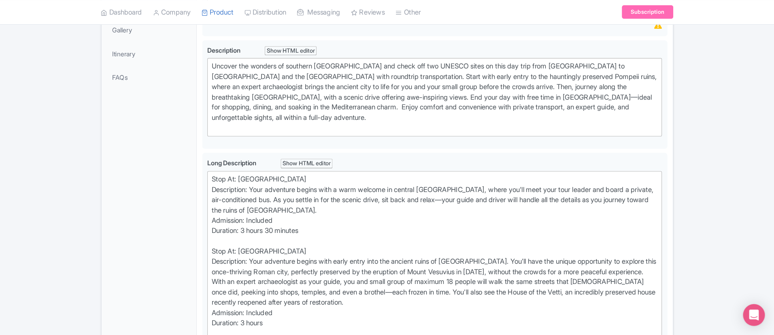
scroll to position [247, 0]
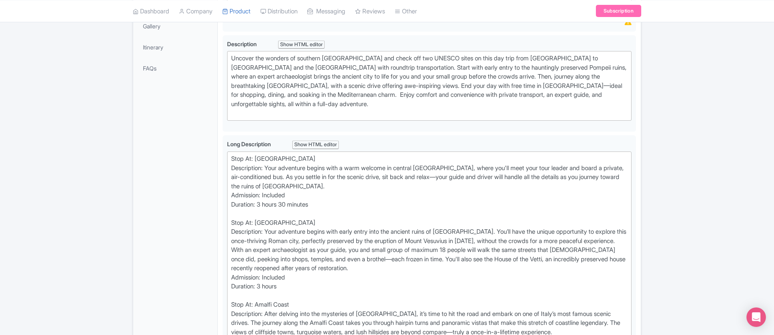
drag, startPoint x: 548, startPoint y: 0, endPoint x: 111, endPoint y: 135, distance: 457.6
click at [111, 135] on div "Success Product updated successfully ← Back to Products Early Entry Pompeii Tou…" at bounding box center [387, 245] width 774 height 832
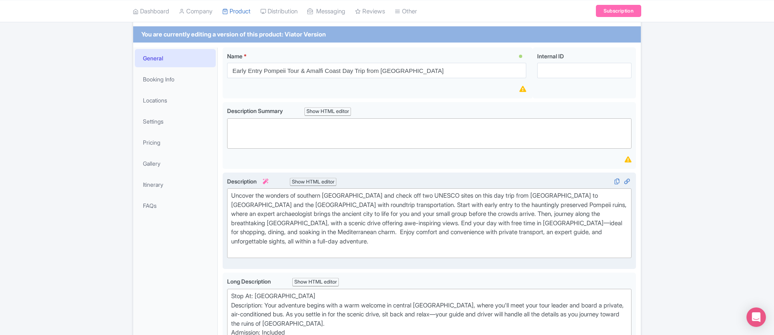
scroll to position [0, 0]
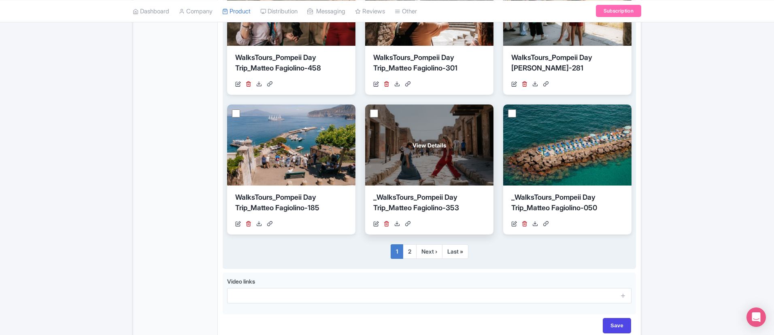
scroll to position [483, 0]
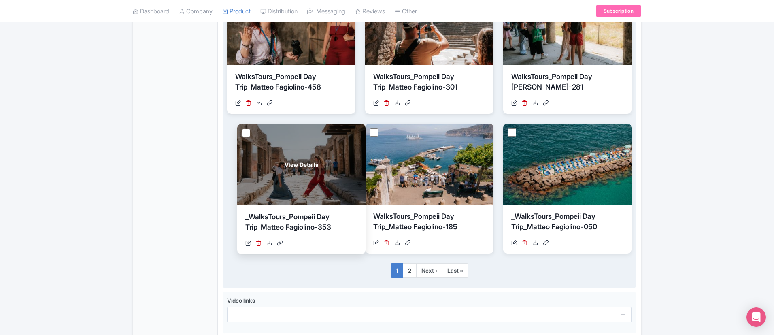
drag, startPoint x: 384, startPoint y: 176, endPoint x: 256, endPoint y: 176, distance: 127.9
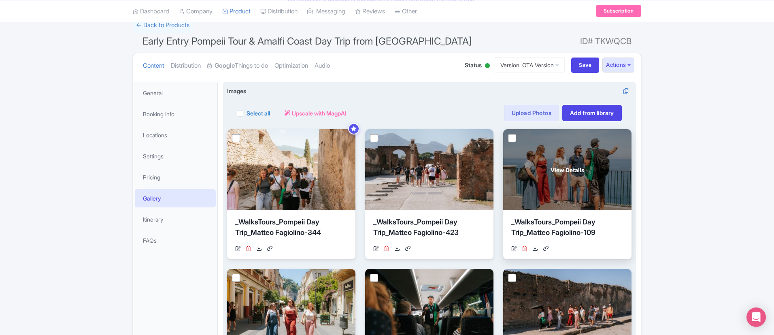
scroll to position [58, 0]
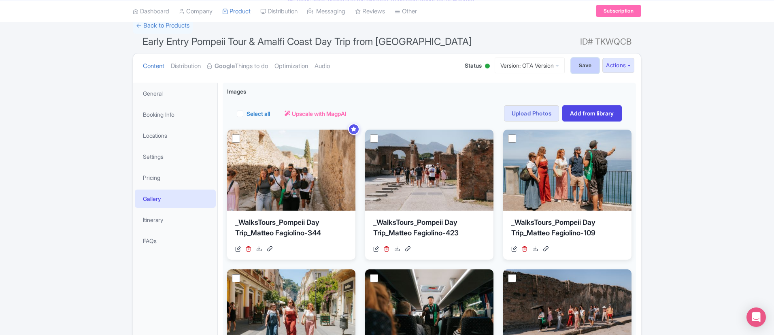
click at [581, 63] on input "Save" at bounding box center [585, 65] width 28 height 15
type input "Saving..."
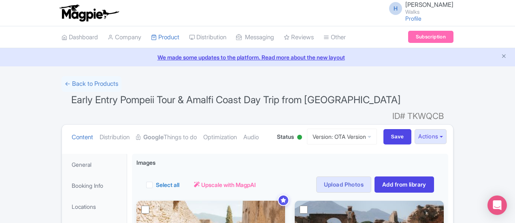
drag, startPoint x: 755, startPoint y: 2, endPoint x: 219, endPoint y: 73, distance: 539.9
click at [64, 155] on link "General" at bounding box center [95, 164] width 62 height 18
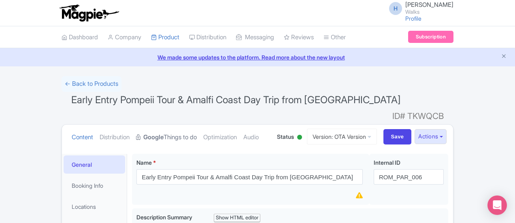
click at [143, 133] on strong "Google" at bounding box center [153, 137] width 20 height 9
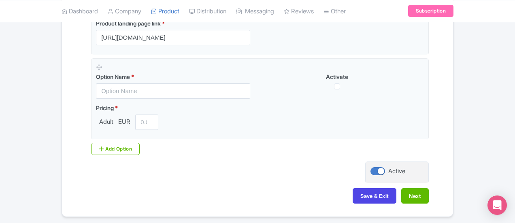
scroll to position [256, 0]
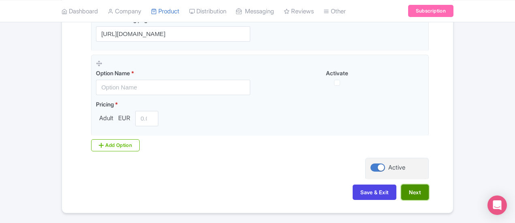
click at [429, 185] on button "Next" at bounding box center [415, 192] width 28 height 15
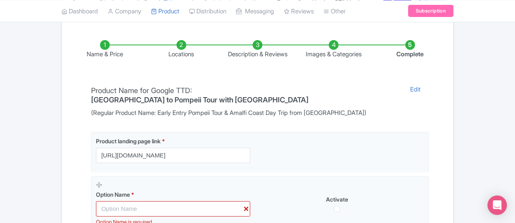
scroll to position [283, 0]
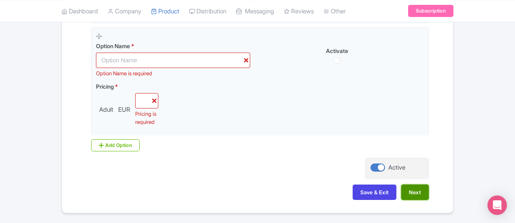
click at [429, 185] on button "Next" at bounding box center [415, 192] width 28 height 15
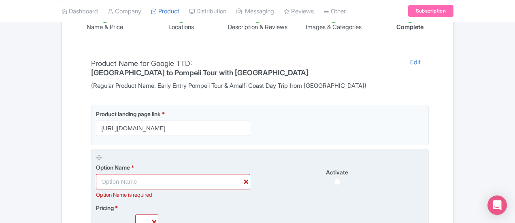
scroll to position [0, 0]
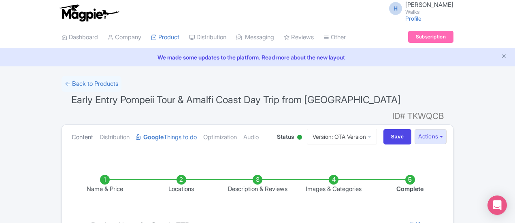
click at [72, 128] on link "Content" at bounding box center [82, 138] width 21 height 26
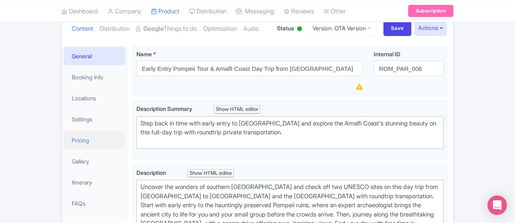
scroll to position [121, 0]
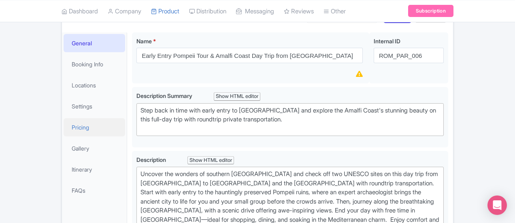
click at [64, 118] on link "Pricing" at bounding box center [95, 127] width 62 height 18
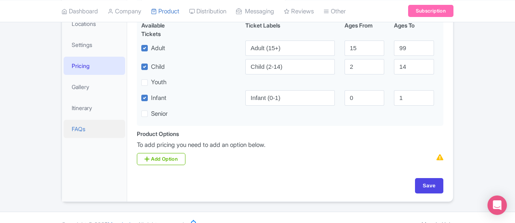
scroll to position [62, 0]
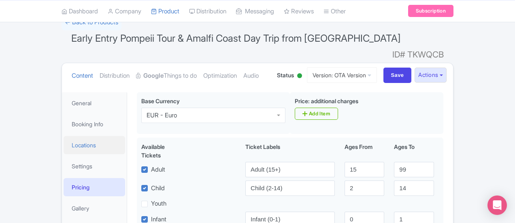
click at [64, 136] on link "Locations" at bounding box center [95, 145] width 62 height 18
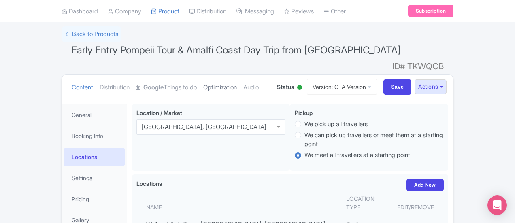
scroll to position [0, 0]
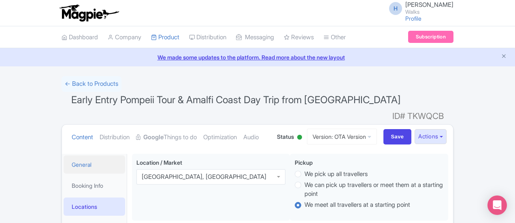
click at [64, 158] on link "General" at bounding box center [95, 164] width 62 height 18
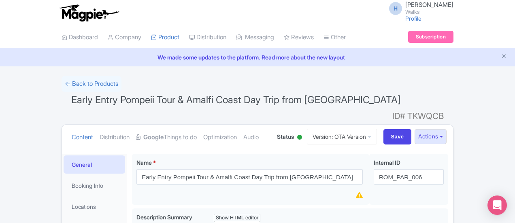
click at [389, 133] on div "Content Distribution Google Things to do Optimization Audio Status Active Inact…" at bounding box center [257, 137] width 391 height 25
click at [377, 129] on link "Version: OTA Version" at bounding box center [342, 137] width 70 height 16
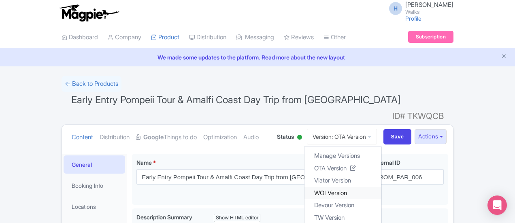
click at [381, 187] on link "WOI Version" at bounding box center [342, 193] width 77 height 13
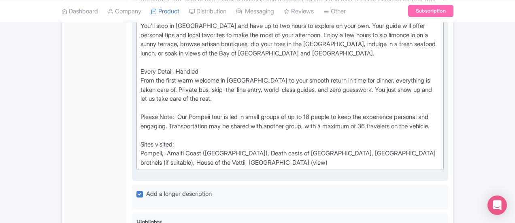
scroll to position [567, 0]
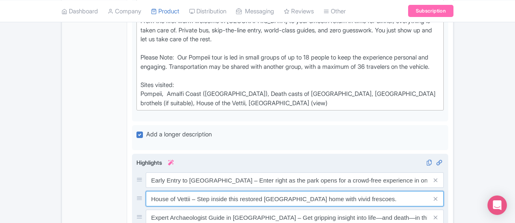
drag, startPoint x: 112, startPoint y: 143, endPoint x: 364, endPoint y: 152, distance: 251.9
click at [364, 172] on div "Early Entry to [GEOGRAPHIC_DATA] – Enter right as the park opens for a crowd-fr…" at bounding box center [289, 217] width 307 height 90
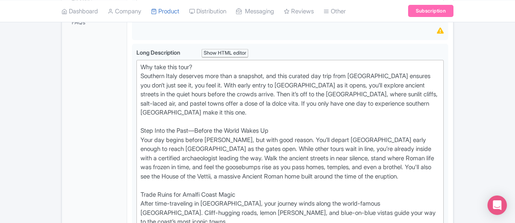
scroll to position [283, 0]
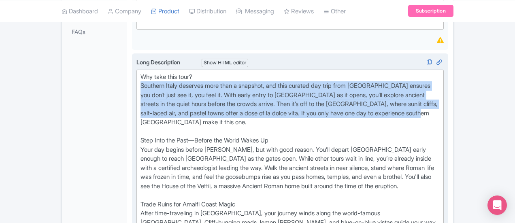
drag, startPoint x: 137, startPoint y: 113, endPoint x: 97, endPoint y: 85, distance: 48.5
type trix-editor "<lor>Ips dolo sita cons?&adip;<el>Seddoeiu Tempo incididu utla etdo m aliquaen,…"
copy div "Southern Italy deserves more than a snapshot, and this curated day trip from [G…"
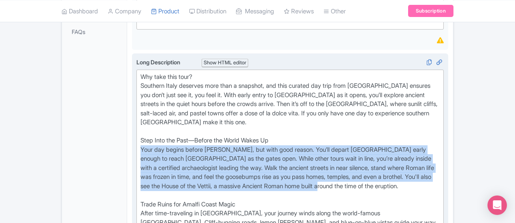
drag, startPoint x: 335, startPoint y: 166, endPoint x: 95, endPoint y: 134, distance: 242.6
copy div "Your day begins before [PERSON_NAME], but with good reason. You’ll depart [GEOG…"
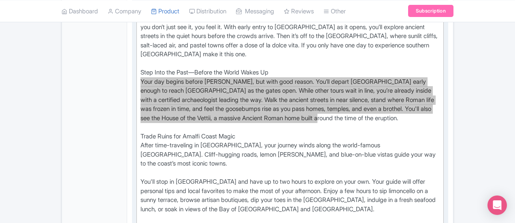
scroll to position [364, 0]
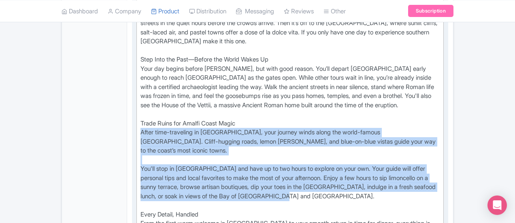
drag, startPoint x: 102, startPoint y: 112, endPoint x: 421, endPoint y: 159, distance: 322.3
click at [421, 159] on trix-editor "Why take this tour? Southern Italy deserves more than a snapshot, and this cura…" at bounding box center [289, 151] width 307 height 325
copy div "After time-traveling in [GEOGRAPHIC_DATA], your journey winds along the world-f…"
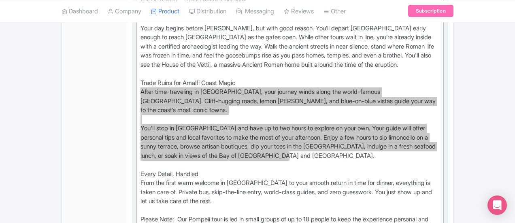
scroll to position [445, 0]
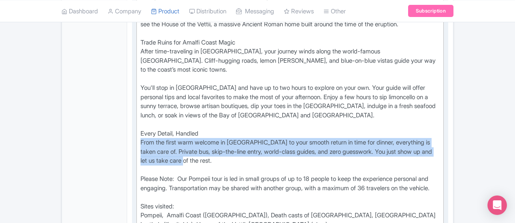
drag, startPoint x: 370, startPoint y: 114, endPoint x: 102, endPoint y: 104, distance: 268.2
click at [140, 104] on div "Why take this tour? Southern Italy deserves more than a snapshot, and this cura…" at bounding box center [289, 70] width 299 height 319
copy div "From the first warm welcome in [GEOGRAPHIC_DATA] to your smooth return in time …"
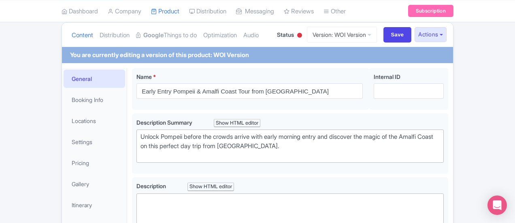
scroll to position [0, 0]
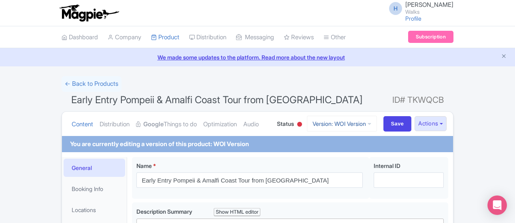
click at [372, 118] on link "Version: WOI Version" at bounding box center [342, 124] width 70 height 16
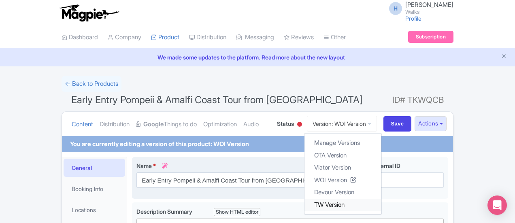
drag, startPoint x: 378, startPoint y: 204, endPoint x: 395, endPoint y: 191, distance: 21.7
click at [378, 204] on link "TW Version" at bounding box center [342, 204] width 77 height 13
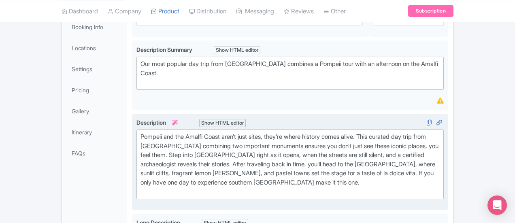
scroll to position [171, 0]
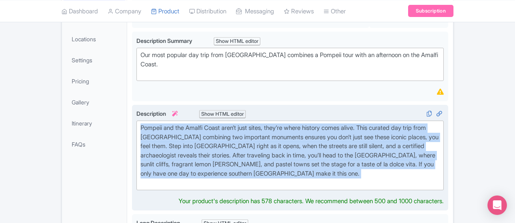
drag, startPoint x: 172, startPoint y: 167, endPoint x: 96, endPoint y: 122, distance: 88.7
click at [132, 122] on div "Pompeii and the Amalfi Coast aren’t just sites, they’re where history comes ali…" at bounding box center [290, 158] width 316 height 106
type trix-editor "<div>&nbsp;Pompeii and the Amalfi Coast aren’t just sites, they’re where histor…"
copy div "Pompeii and the Amalfi Coast aren’t just sites, they’re where history comes ali…"
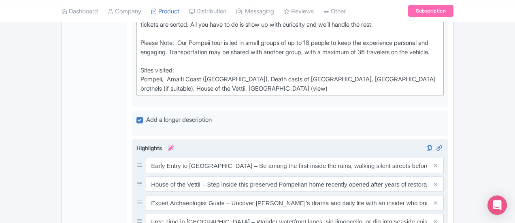
scroll to position [576, 0]
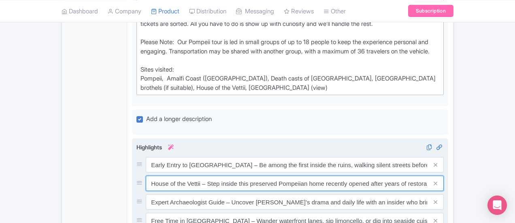
drag, startPoint x: 112, startPoint y: 125, endPoint x: 419, endPoint y: 132, distance: 306.9
click at [419, 157] on div "Early Entry to Pompeii – Be among the first inside the ruins, walking silent st…" at bounding box center [289, 202] width 307 height 90
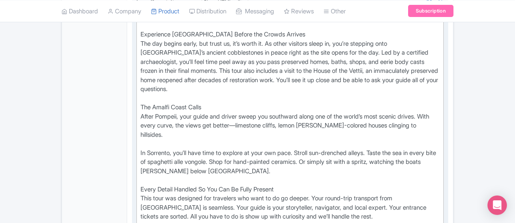
scroll to position [333, 0]
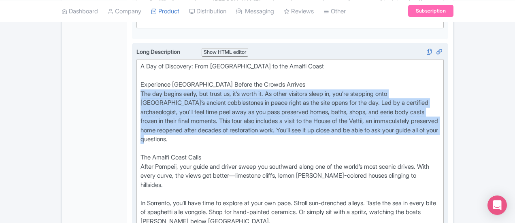
drag, startPoint x: 102, startPoint y: 79, endPoint x: 475, endPoint y: 104, distance: 374.0
click at [444, 104] on trix-editor "A Day of Discovery: From Pompeii to the Amalfi Coast Experience Pompeii Before …" at bounding box center [289, 198] width 307 height 279
type trix-editor "<div>&nbsp;A Day of Discovery: From Pompeii to the Amalfi Coast&nbsp;<br><br>Ex…"
copy div "The day begins early, but trust us, it’s worth it. As other visitors sleep in, …"
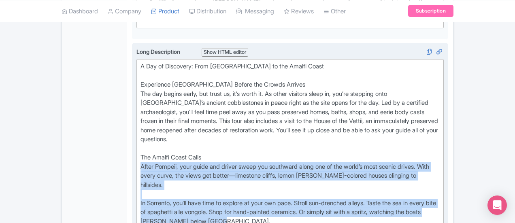
drag, startPoint x: 103, startPoint y: 133, endPoint x: 433, endPoint y: 174, distance: 332.9
click at [433, 174] on div "A Day of Discovery: From Pompeii to the Amalfi Coast Experience Pompeii Before …" at bounding box center [289, 198] width 299 height 273
copy div "After Pompeii, your guide and driver sweep you southward along one of the world…"
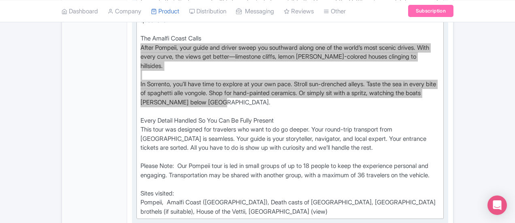
scroll to position [454, 0]
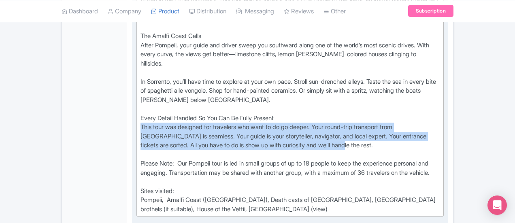
drag, startPoint x: 103, startPoint y: 77, endPoint x: 124, endPoint y: 93, distance: 26.1
click at [140, 93] on div "A Day of Discovery: From Pompeii to the Amalfi Coast Experience Pompeii Before …" at bounding box center [289, 76] width 299 height 273
copy div "This tour was designed for travelers who want to do go deeper. Your round-trip …"
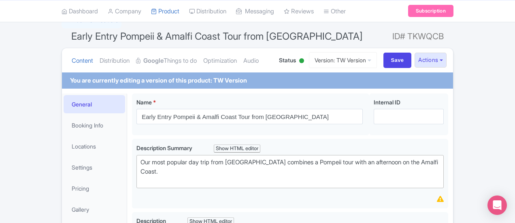
scroll to position [0, 0]
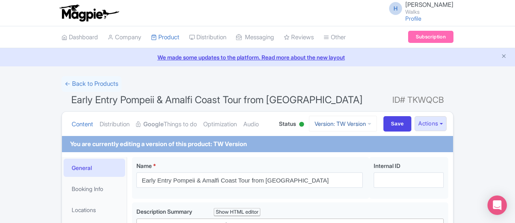
click at [377, 123] on link "Version: TW Version" at bounding box center [343, 124] width 68 height 16
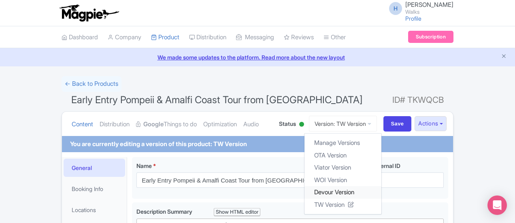
click at [380, 194] on link "Devour Version" at bounding box center [342, 192] width 77 height 13
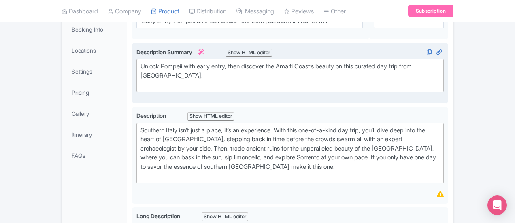
scroll to position [162, 0]
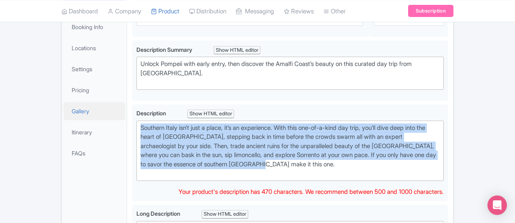
drag, startPoint x: 270, startPoint y: 155, endPoint x: 85, endPoint y: 109, distance: 190.9
type trix-editor "<div>&nbsp;Southern Italy isn’t just a place, it’s an experience. With this one…"
copy div "Southern Italy isn’t just a place, it’s an experience. With this one-of-a-kind …"
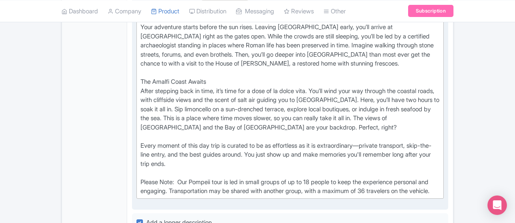
scroll to position [486, 0]
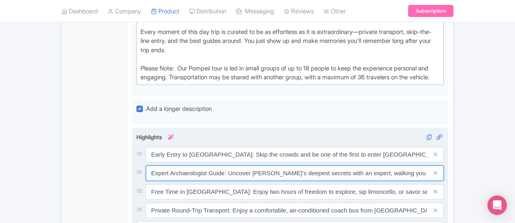
click at [146, 166] on input "Expert Archaeologist Guide: Uncover Pompeii’s deepest secrets with an expert, w…" at bounding box center [295, 173] width 298 height 15
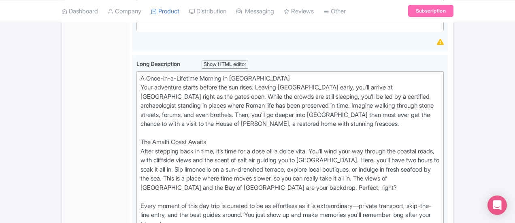
scroll to position [324, 0]
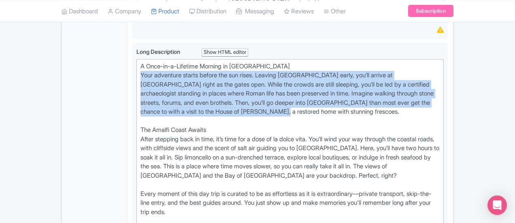
drag, startPoint x: 223, startPoint y: 79, endPoint x: 87, endPoint y: 56, distance: 138.6
click at [87, 56] on div "General Booking Info Locations Settings Pricing Gallery Itinerary FAQs Early En…" at bounding box center [257, 220] width 391 height 784
type trix-editor "<div>&nbsp;A Once-in-a-Lifetime Morning in Pompeii &nbsp;<br>Your adventure sta…"
copy div "Your adventure starts before the sun rises. Leaving Rome early, you’ll arrive a…"
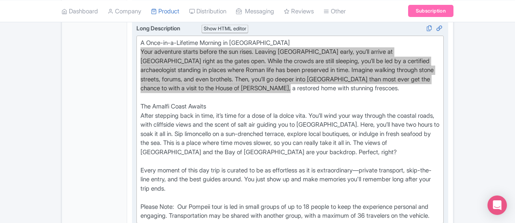
scroll to position [364, 0]
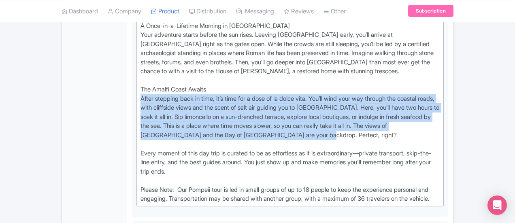
drag, startPoint x: 300, startPoint y: 106, endPoint x: 91, endPoint y: 73, distance: 212.2
click at [127, 73] on div "Early Entry Pompeii & Amalfi Coast Tour from Rome Name * i Early Entry Pompeii …" at bounding box center [290, 180] width 326 height 784
copy div "After stepping back in time, it’s time for a dose of la dolce vita. You’ll wind…"
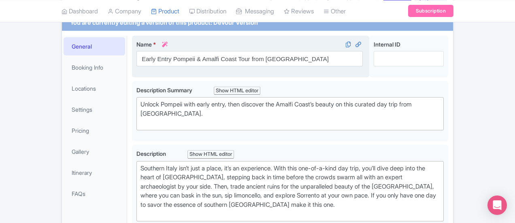
scroll to position [0, 0]
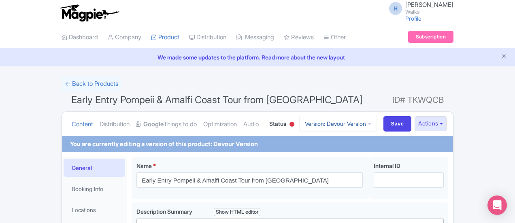
drag, startPoint x: 357, startPoint y: 134, endPoint x: 404, endPoint y: 119, distance: 48.7
click at [377, 119] on link "Version: Devour Version" at bounding box center [338, 124] width 78 height 16
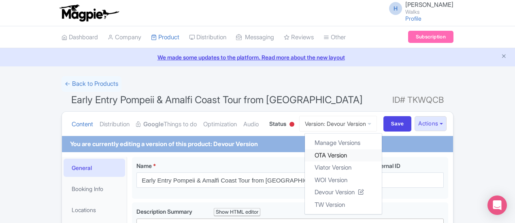
click at [374, 154] on link "OTA Version" at bounding box center [343, 155] width 77 height 13
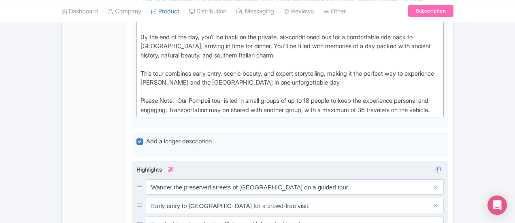
scroll to position [567, 0]
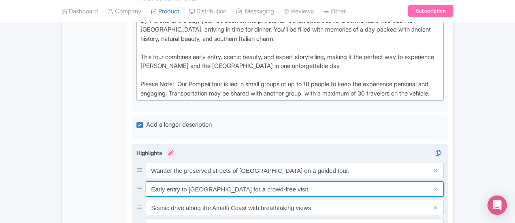
drag, startPoint x: 111, startPoint y: 101, endPoint x: 251, endPoint y: 104, distance: 140.5
click at [251, 181] on input "Early entry to [GEOGRAPHIC_DATA] for a crowd-free visit." at bounding box center [295, 188] width 298 height 15
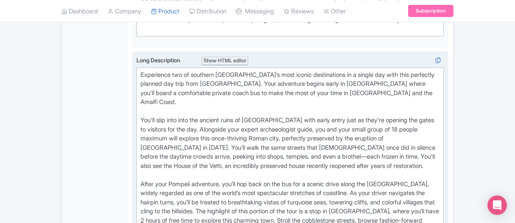
scroll to position [330, 0]
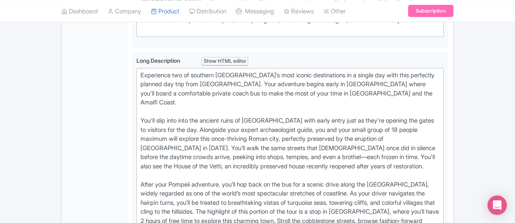
drag, startPoint x: 350, startPoint y: 160, endPoint x: 90, endPoint y: 38, distance: 287.4
type trix-editor "<lor>Ipsumdolor sit am consecte Adipi’e sedd eiusmo temporincidi ut l etdolo ma…"
copy div "Loremipsum dol si ametcons Adipi’e sedd eiusmo temporincidi ut l etdolo mag ali…"
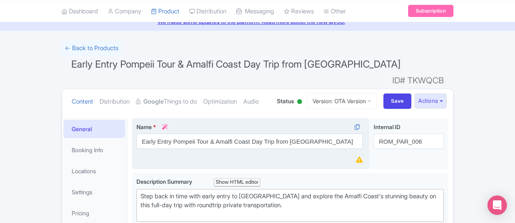
scroll to position [0, 0]
